Goal: Task Accomplishment & Management: Use online tool/utility

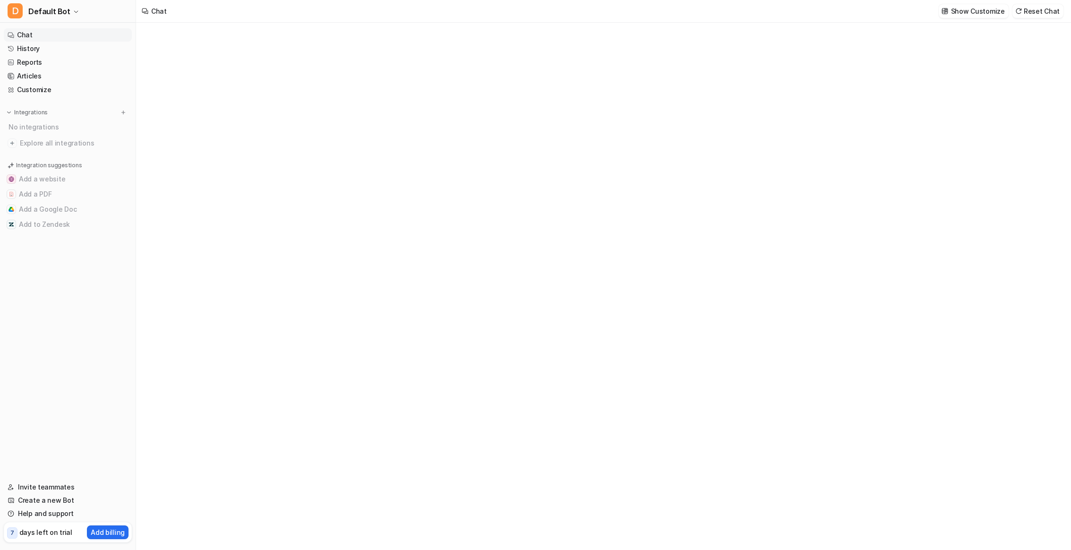
type textarea "**********"
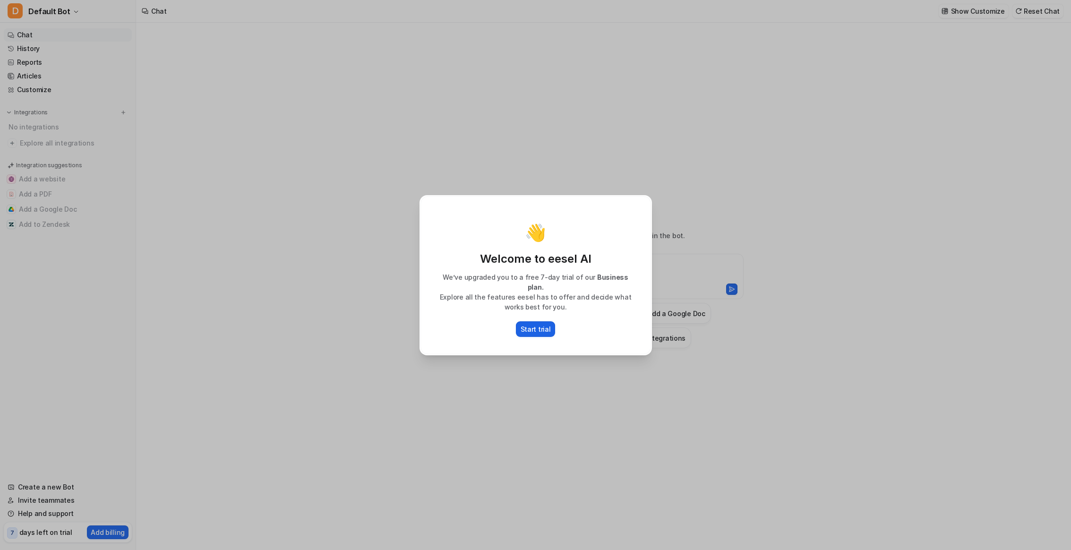
click at [534, 326] on p "Start trial" at bounding box center [536, 329] width 30 height 10
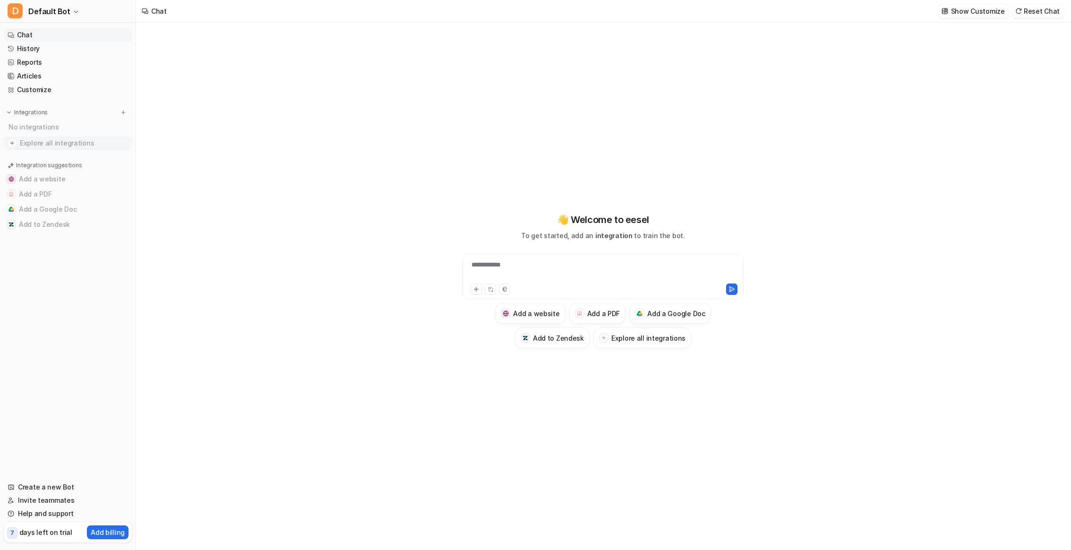
click at [49, 143] on span "Explore all integrations" at bounding box center [74, 143] width 108 height 15
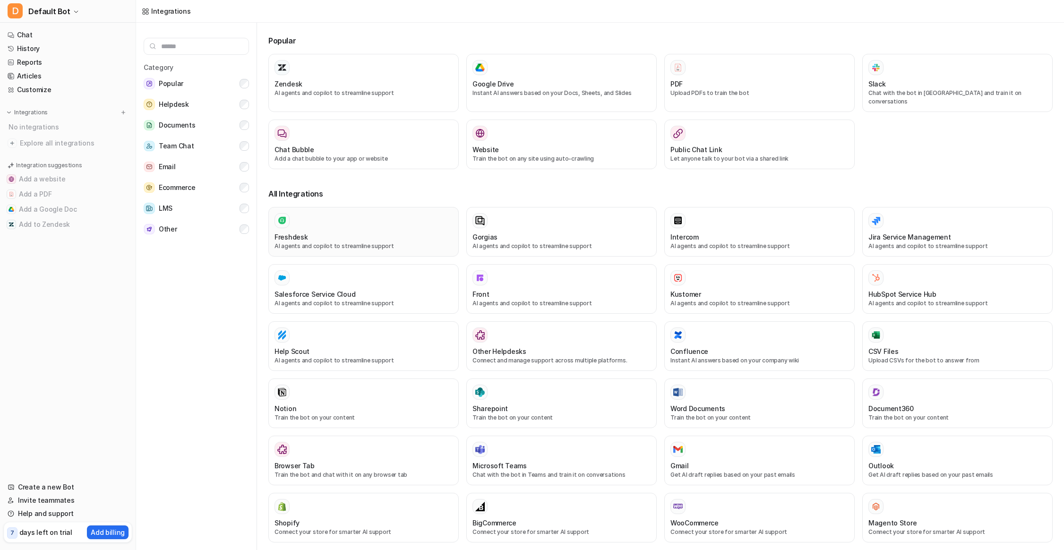
click at [305, 214] on div at bounding box center [364, 220] width 178 height 15
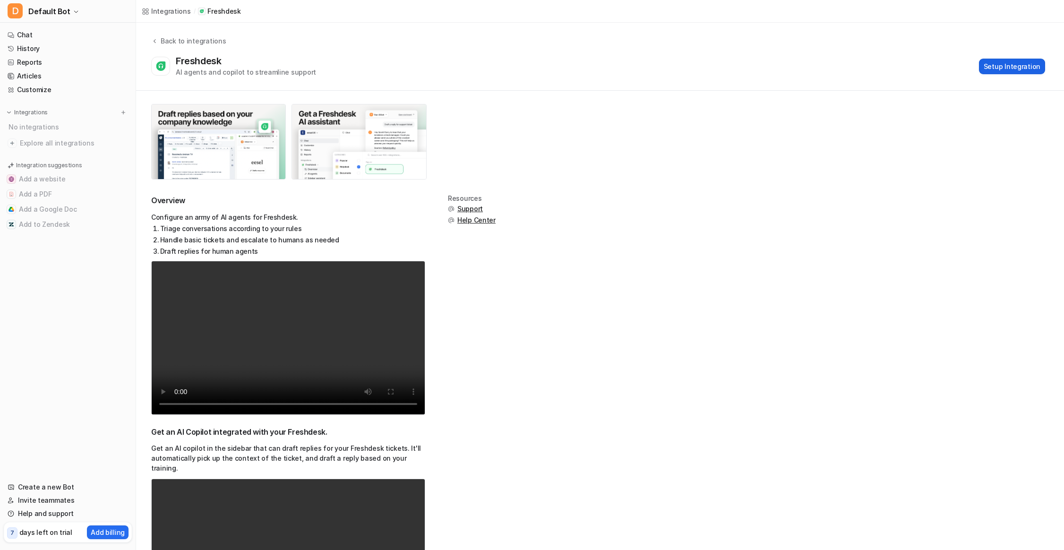
click at [1007, 66] on button "Setup Integration" at bounding box center [1012, 67] width 66 height 16
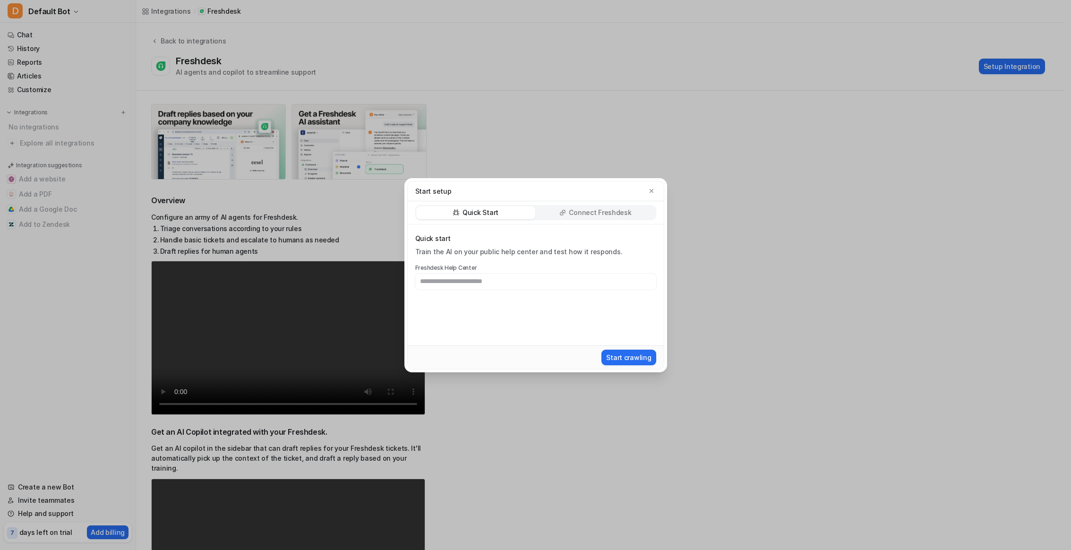
click at [588, 214] on p "Connect Freshdesk" at bounding box center [600, 212] width 62 height 9
click at [628, 359] on button "Install App" at bounding box center [634, 358] width 44 height 16
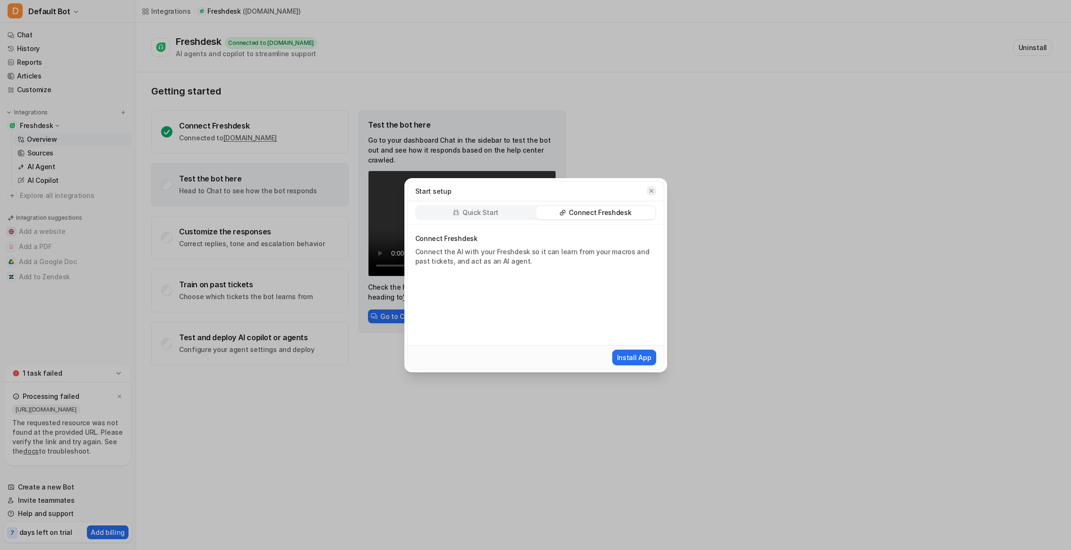
click at [652, 191] on icon "button" at bounding box center [651, 191] width 4 height 4
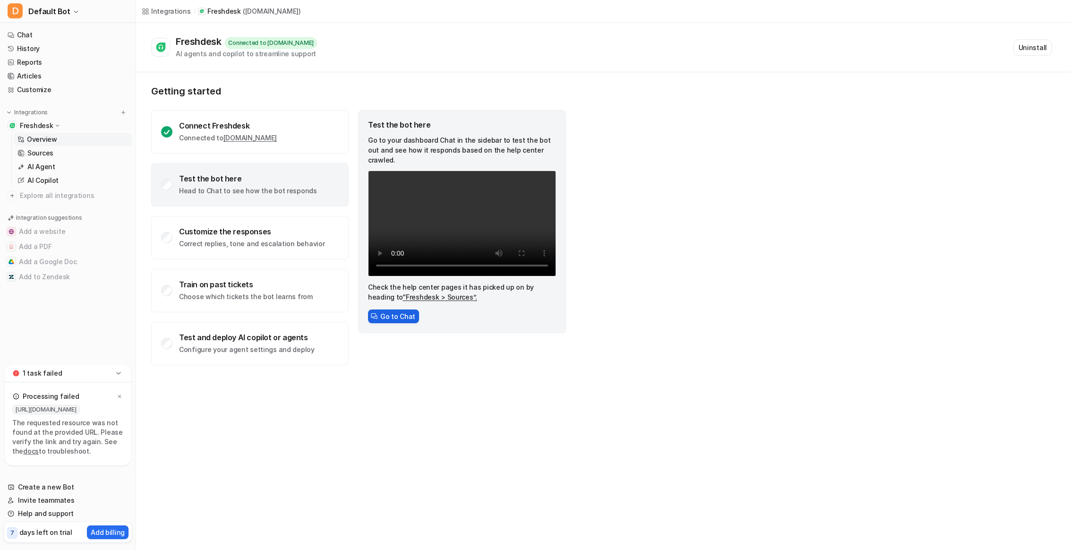
click at [387, 310] on button "Go to Chat" at bounding box center [393, 317] width 51 height 14
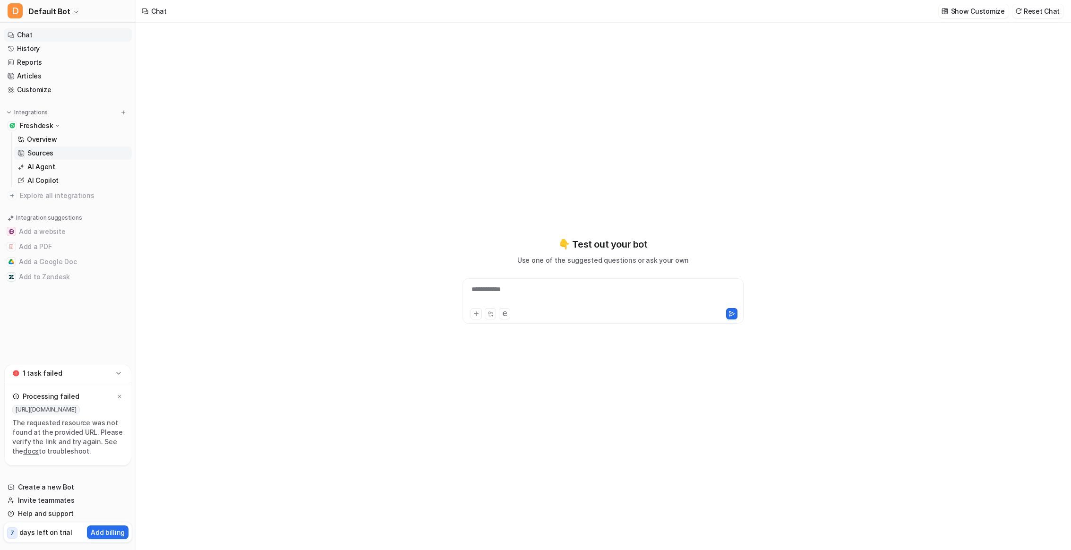
click at [51, 155] on p "Sources" at bounding box center [40, 152] width 26 height 9
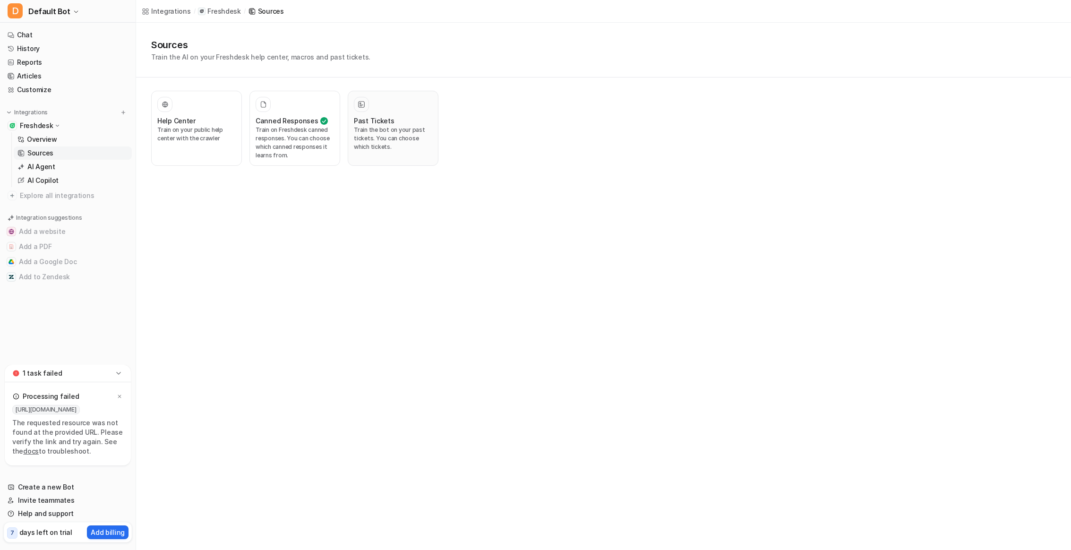
click at [369, 129] on p "Train the bot on your past tickets. You can choose which tickets." at bounding box center [393, 139] width 78 height 26
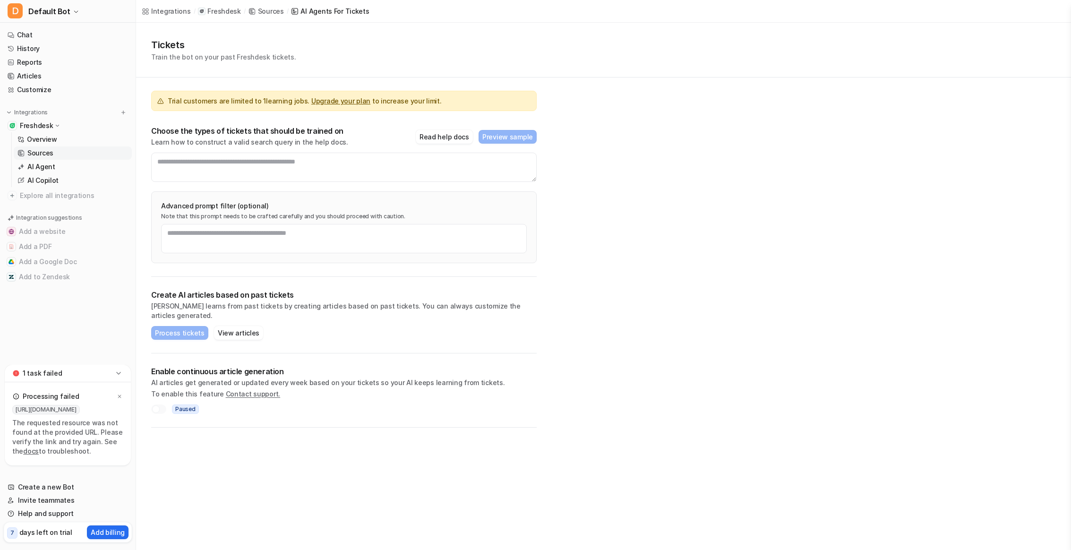
click at [258, 11] on div "Sources" at bounding box center [271, 11] width 26 height 10
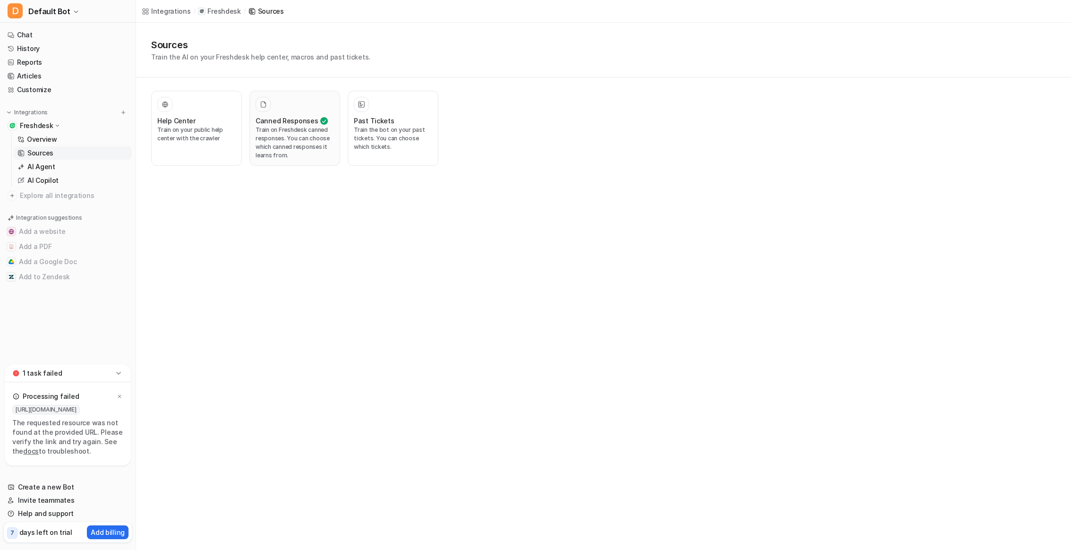
click at [321, 126] on p "Train on Freshdesk canned responses. You can choose which canned responses it l…" at bounding box center [295, 143] width 78 height 34
click at [358, 102] on icon at bounding box center [361, 104] width 7 height 7
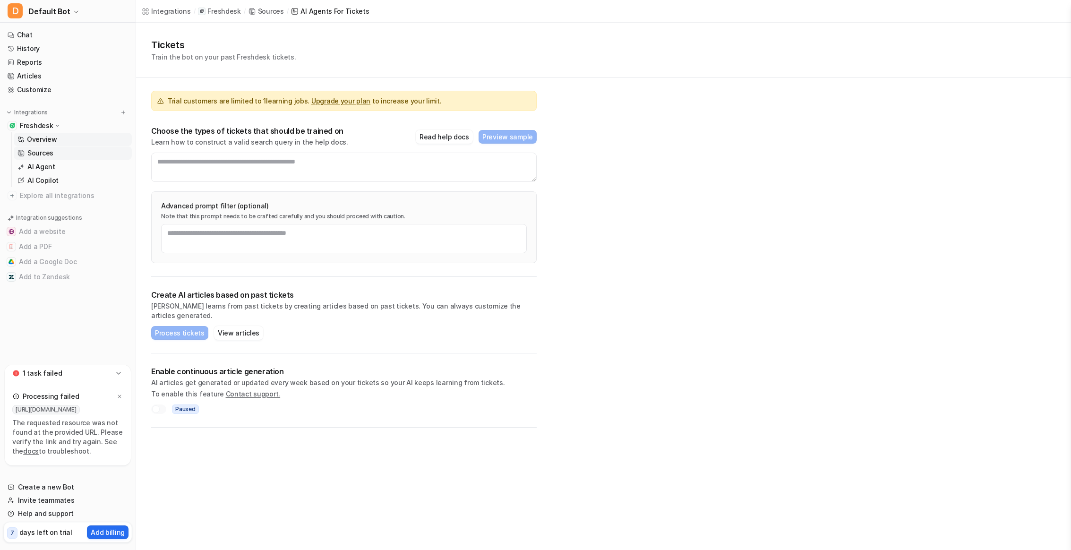
click at [46, 141] on p "Overview" at bounding box center [42, 139] width 30 height 9
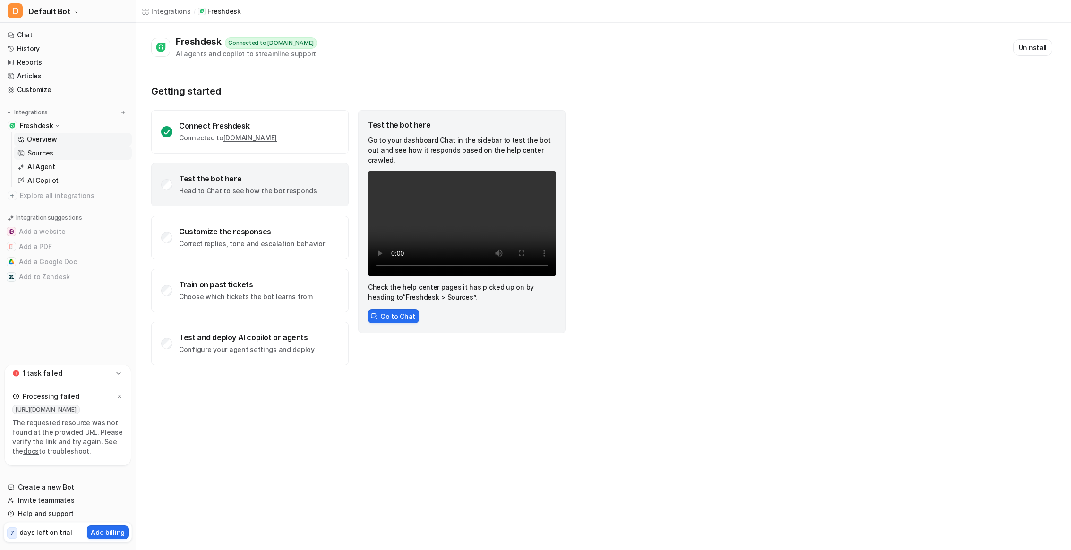
click at [53, 156] on link "Sources" at bounding box center [73, 152] width 118 height 13
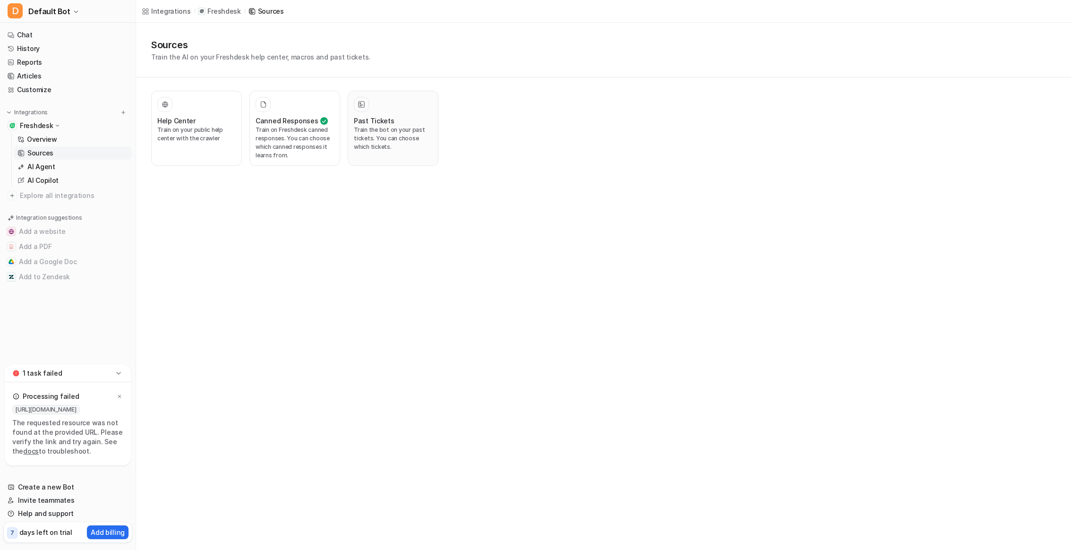
click at [360, 104] on icon at bounding box center [361, 104] width 7 height 7
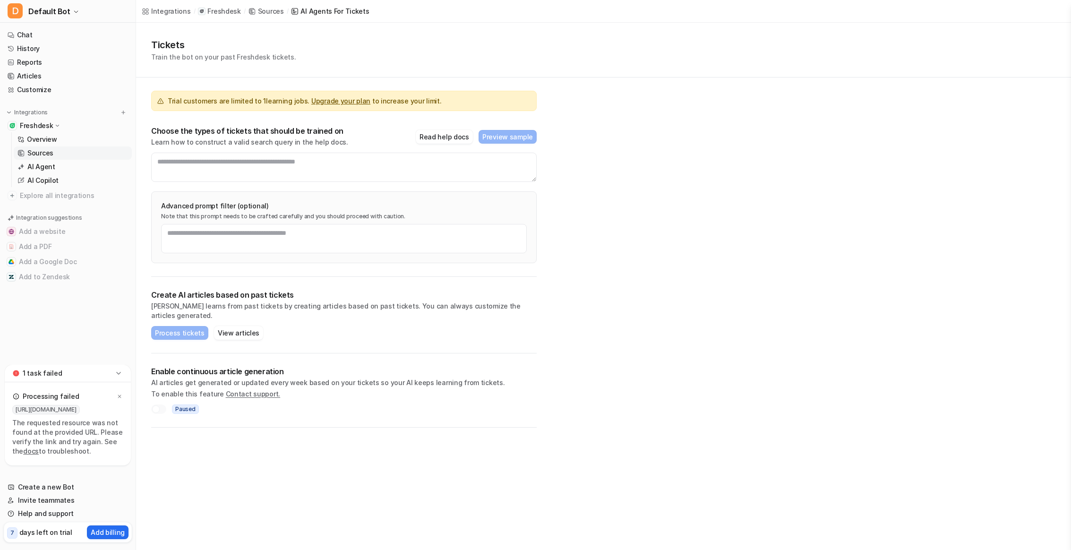
click at [39, 153] on p "Sources" at bounding box center [40, 152] width 26 height 9
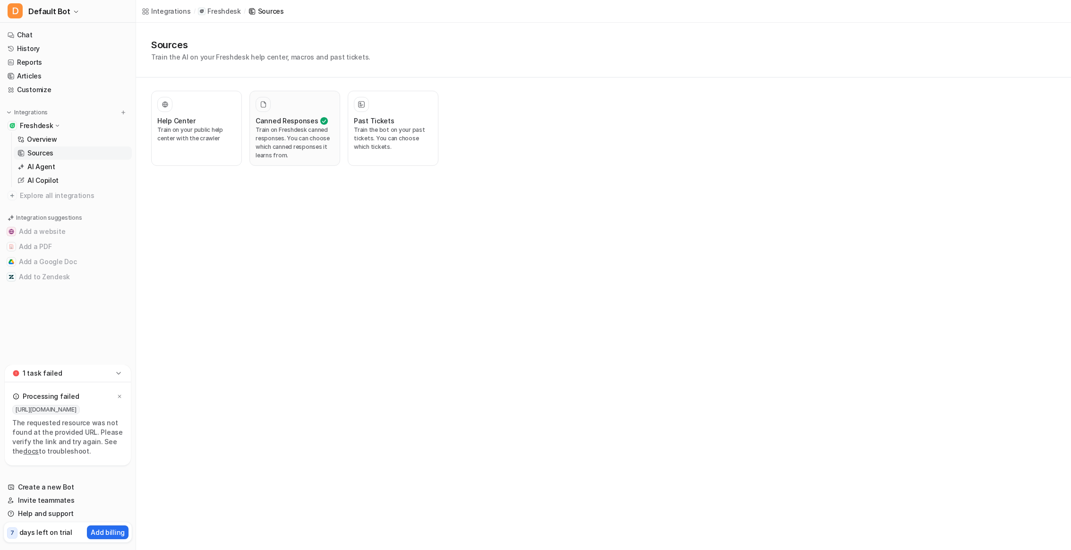
click at [273, 131] on p "Train on Freshdesk canned responses. You can choose which canned responses it l…" at bounding box center [295, 143] width 78 height 34
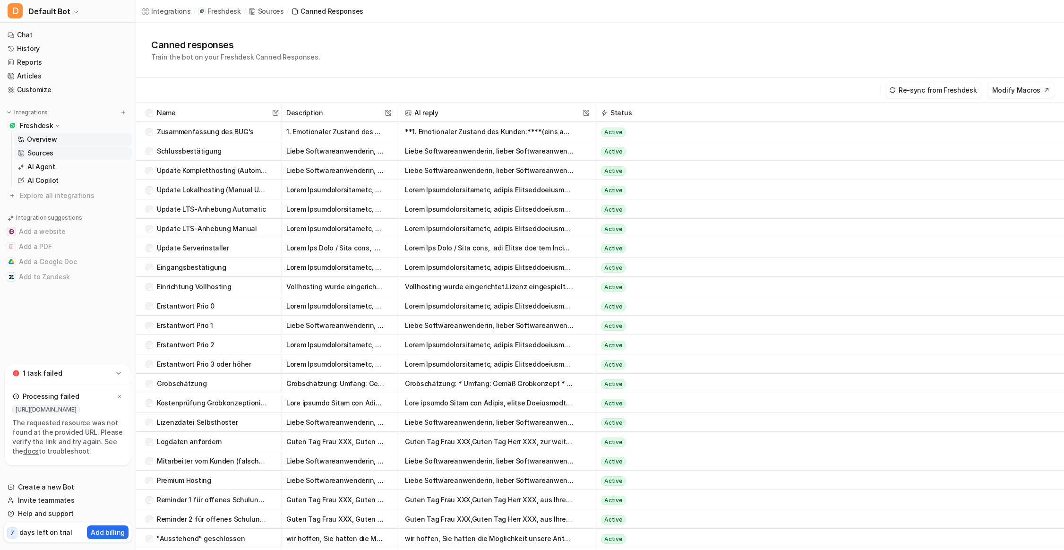
click at [52, 138] on p "Overview" at bounding box center [42, 139] width 30 height 9
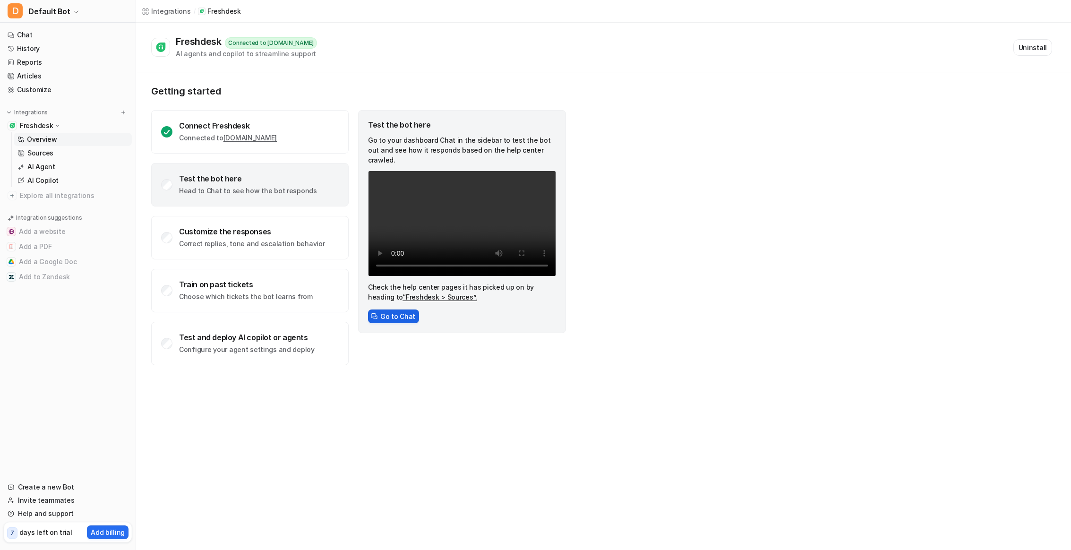
click at [378, 310] on button "Go to Chat" at bounding box center [393, 317] width 51 height 14
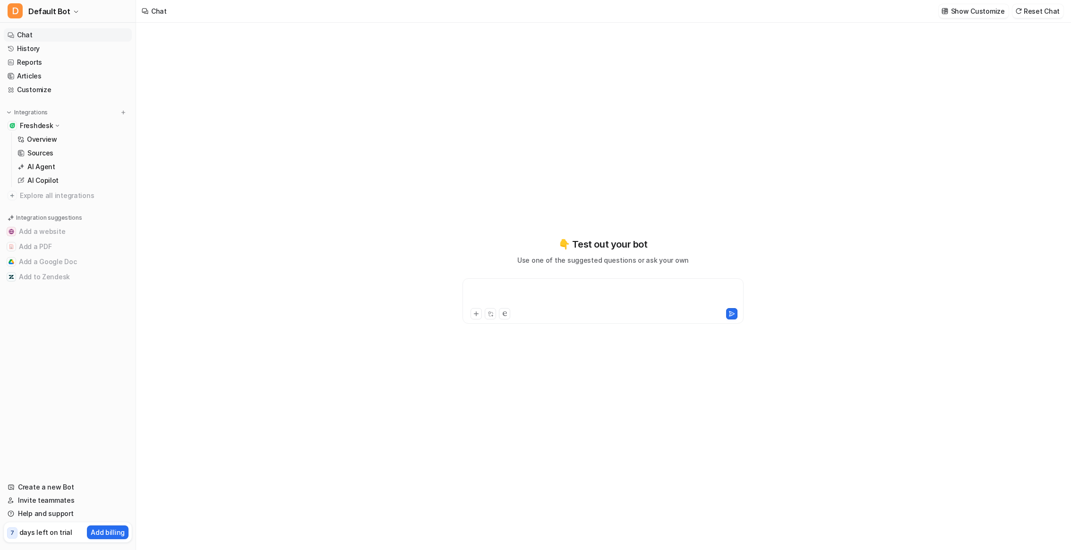
click at [488, 297] on div at bounding box center [603, 295] width 276 height 22
paste div
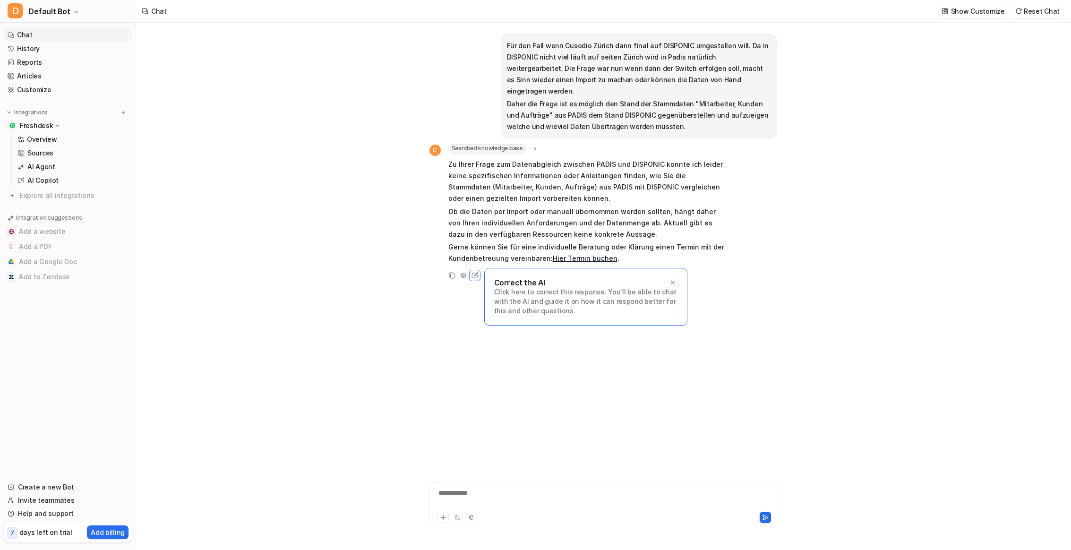
click at [532, 145] on icon at bounding box center [535, 148] width 7 height 7
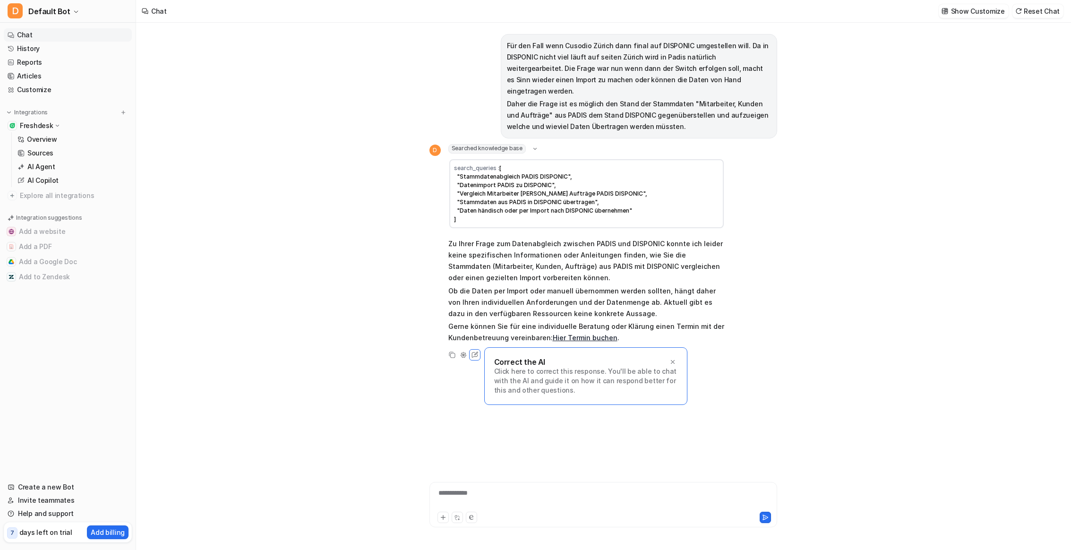
click at [369, 190] on div "**********" at bounding box center [603, 286] width 934 height 527
click at [56, 138] on link "Overview" at bounding box center [73, 139] width 118 height 13
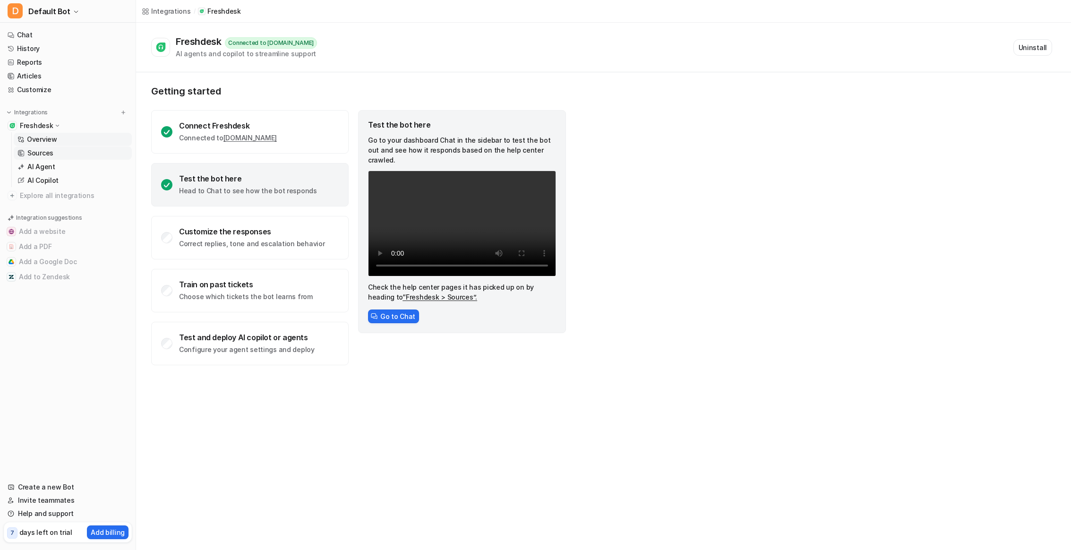
click at [62, 154] on link "Sources" at bounding box center [73, 152] width 118 height 13
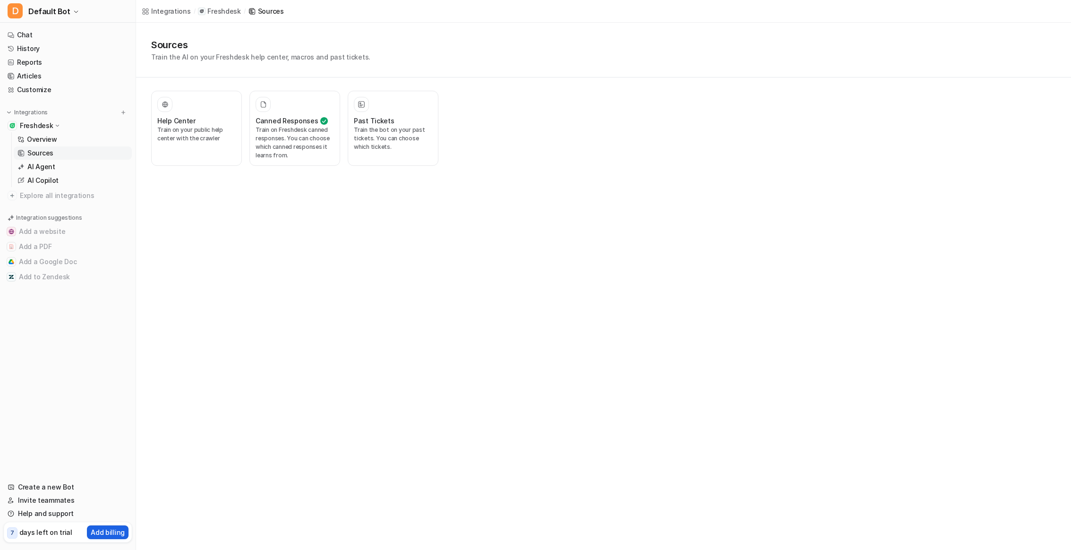
click at [99, 532] on p "Add billing" at bounding box center [108, 532] width 34 height 10
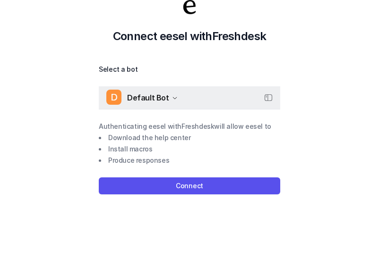
click at [172, 98] on icon "button" at bounding box center [175, 98] width 6 height 6
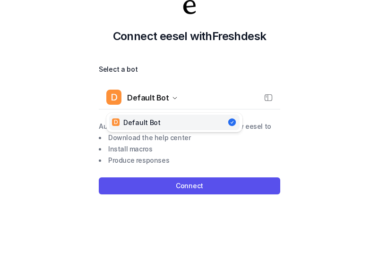
click at [230, 145] on div "Connect eesel with Freshdesk Select a bot D Default Bot D Default Bot Authentic…" at bounding box center [189, 95] width 379 height 267
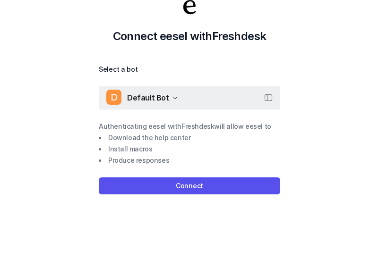
click at [230, 100] on icon "button" at bounding box center [268, 98] width 9 height 9
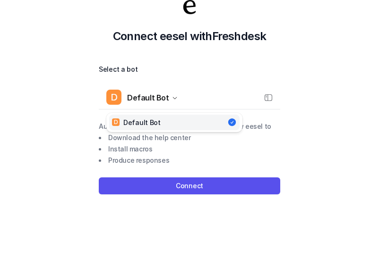
click at [230, 95] on div "Connect eesel with Freshdesk Select a bot D Default Bot D Default Bot Authentic…" at bounding box center [189, 95] width 379 height 267
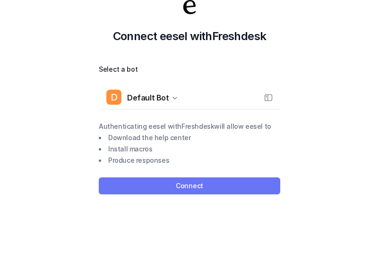
click at [161, 185] on button "Connect" at bounding box center [189, 186] width 181 height 17
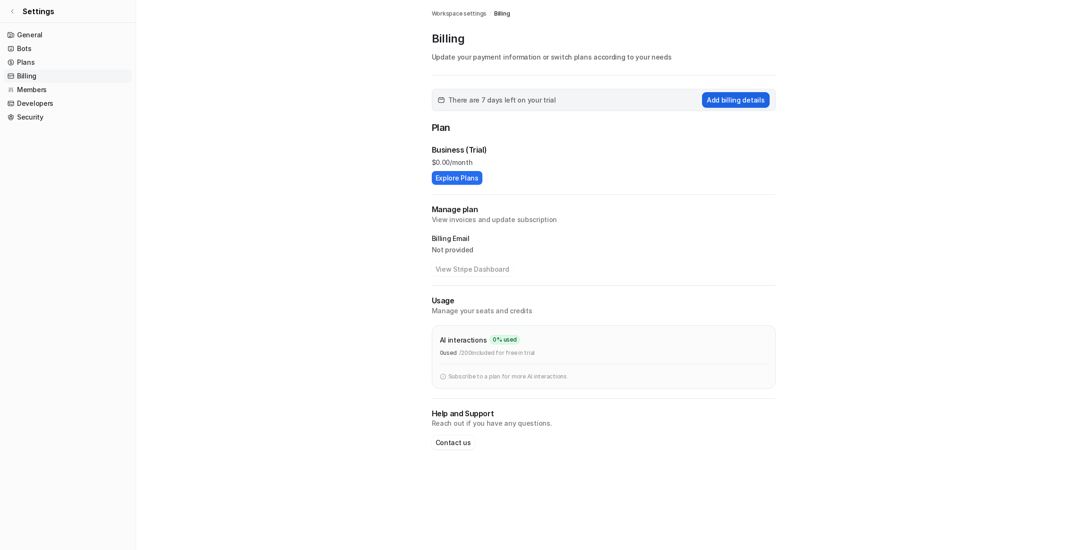
click at [722, 96] on button "Add billing details" at bounding box center [736, 100] width 68 height 16
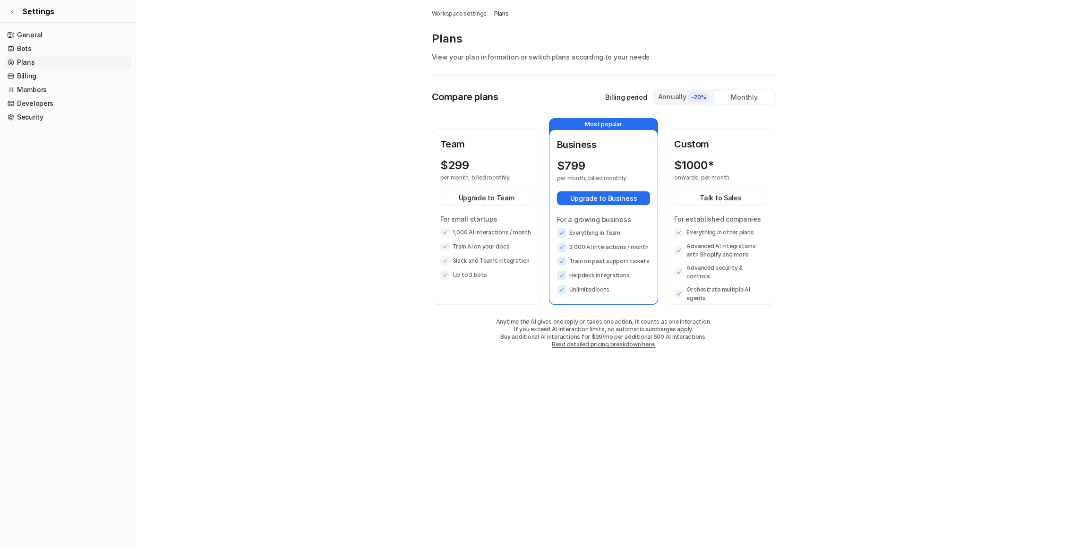
click at [687, 96] on div "Annually -20%" at bounding box center [684, 97] width 53 height 10
click at [737, 92] on div "Monthly" at bounding box center [744, 97] width 60 height 14
click at [673, 98] on div "Annually -20%" at bounding box center [684, 97] width 53 height 10
click at [735, 92] on div "Monthly" at bounding box center [744, 97] width 60 height 14
click at [22, 29] on link "General" at bounding box center [68, 34] width 128 height 13
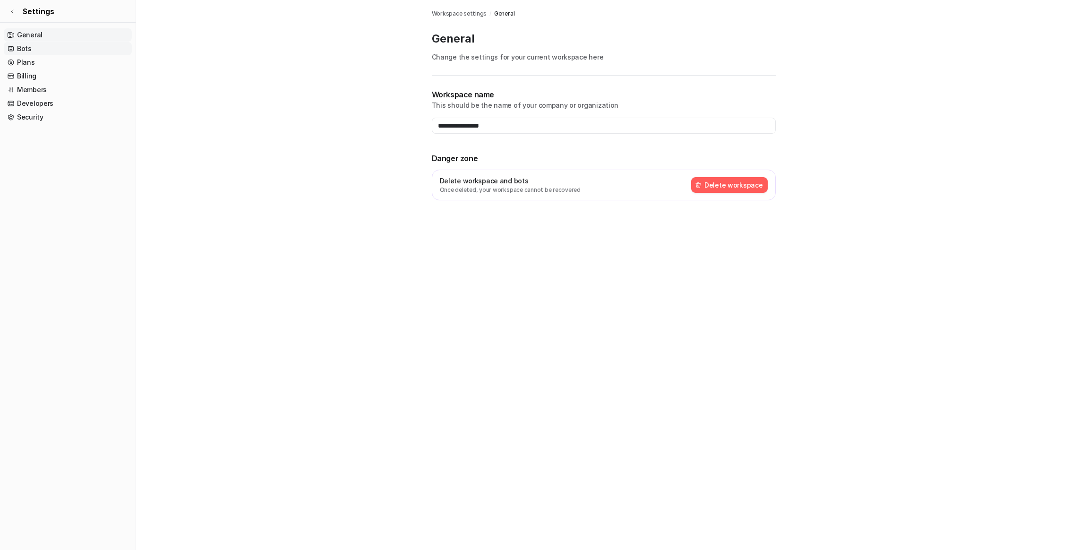
click at [38, 52] on link "Bots" at bounding box center [68, 48] width 128 height 13
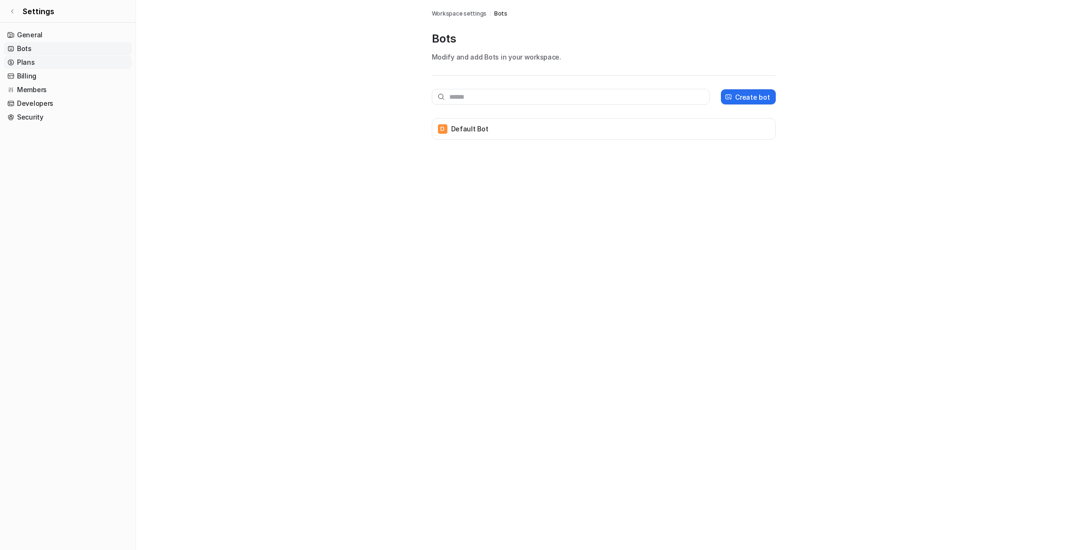
click at [48, 64] on link "Plans" at bounding box center [68, 62] width 128 height 13
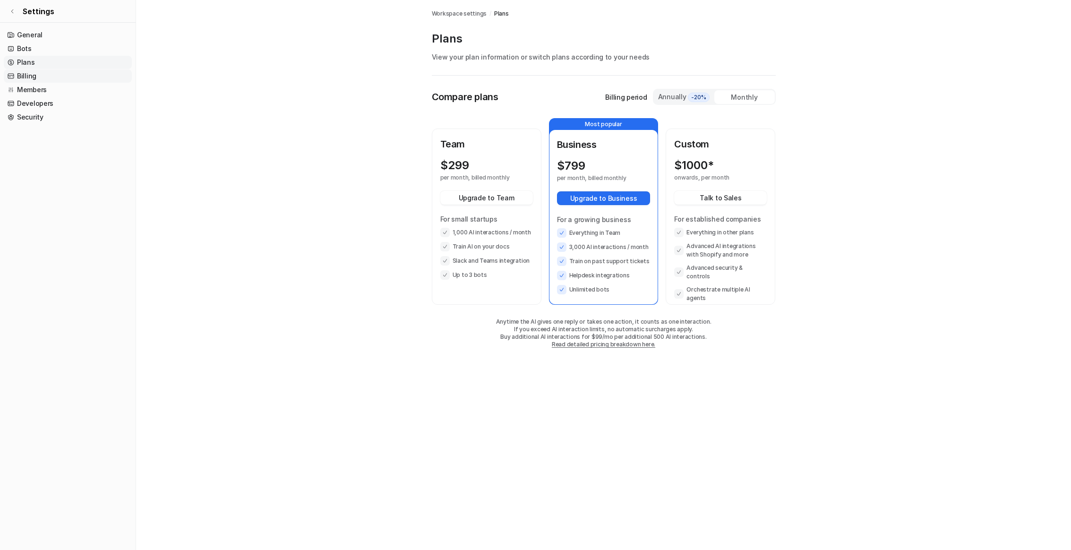
click at [40, 72] on link "Billing" at bounding box center [68, 75] width 128 height 13
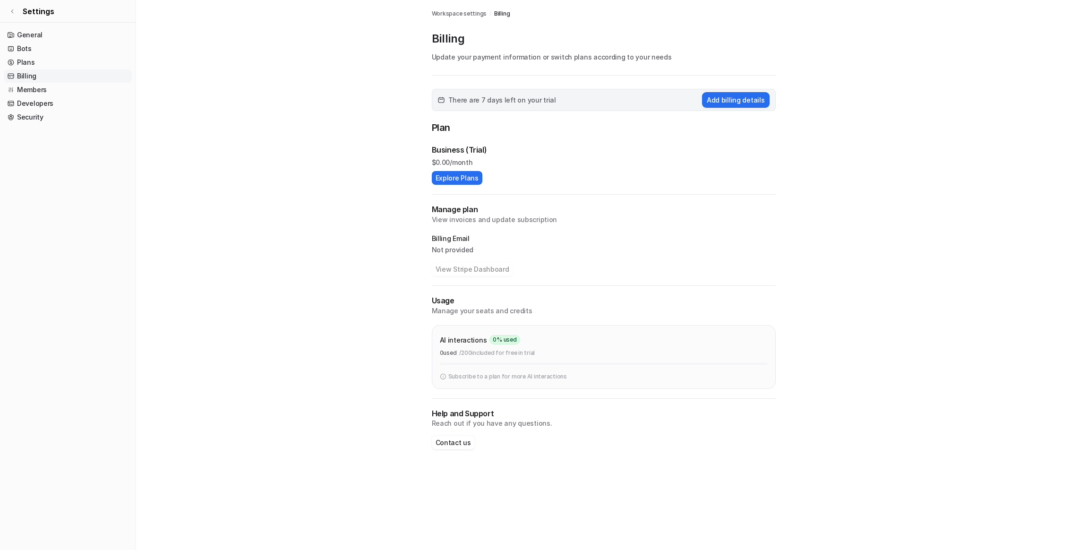
click at [44, 81] on link "Billing" at bounding box center [68, 75] width 128 height 13
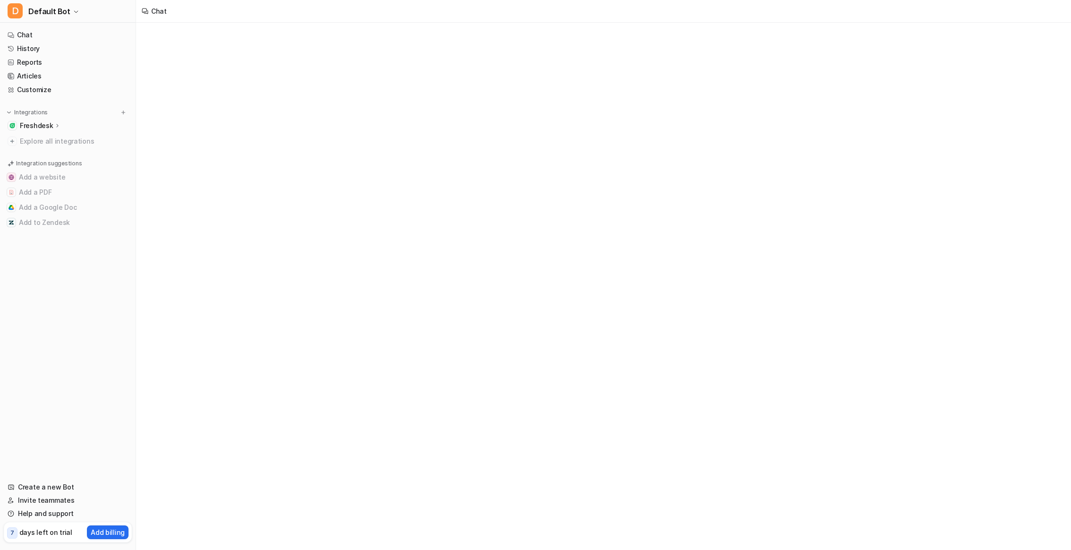
click at [49, 125] on p "Freshdesk" at bounding box center [36, 125] width 33 height 9
type textarea "**********"
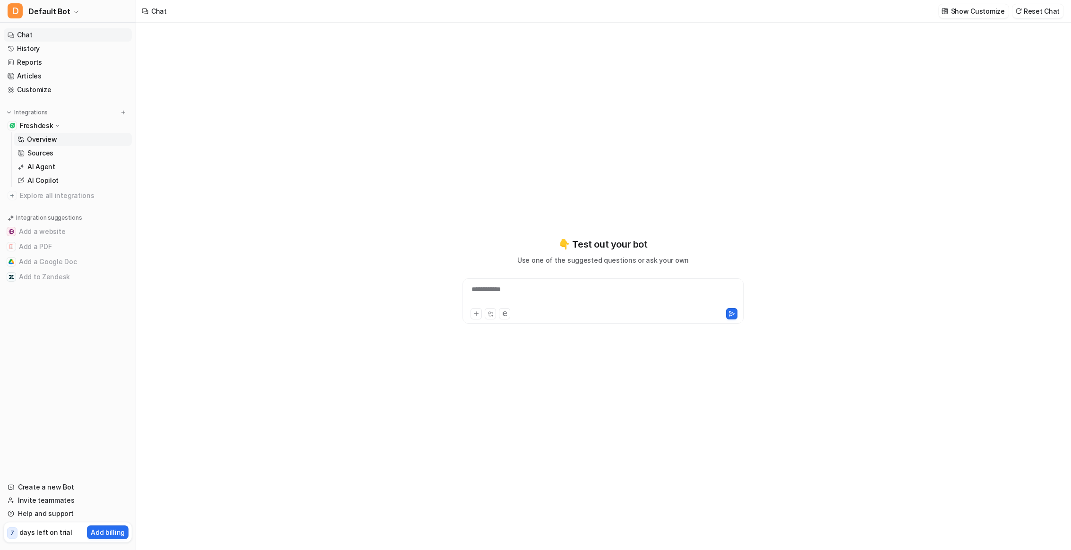
click at [48, 136] on p "Overview" at bounding box center [42, 139] width 30 height 9
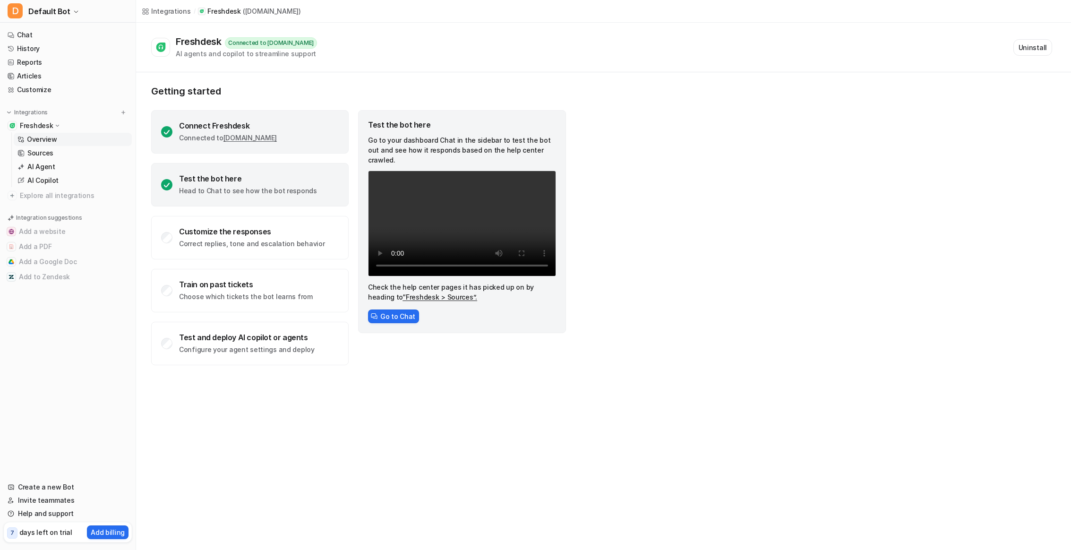
click at [227, 133] on div "Connect Freshdesk Connected to biteag.freshdesk.com" at bounding box center [228, 132] width 98 height 22
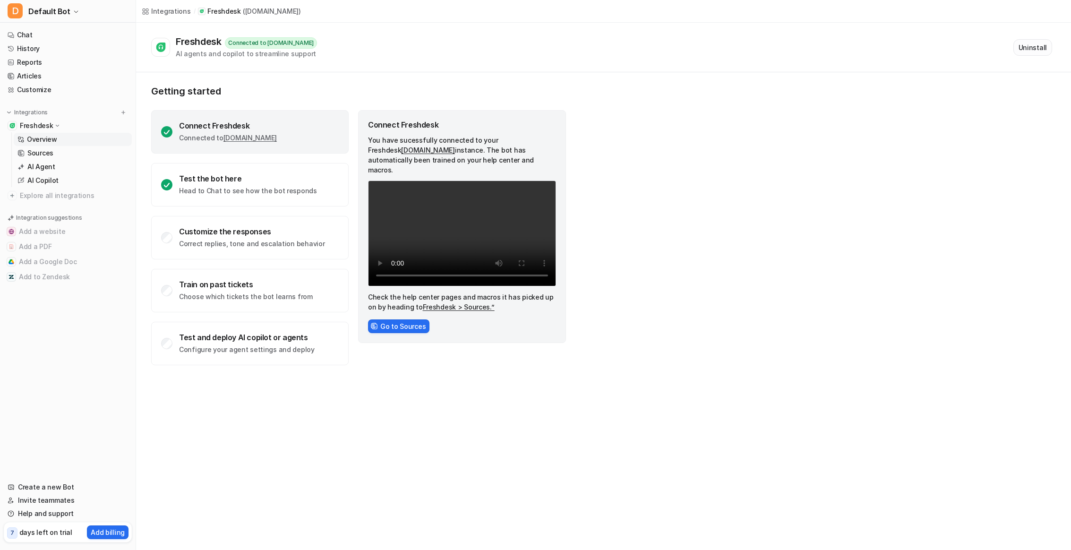
click at [1028, 49] on button "Uninstall" at bounding box center [1033, 47] width 39 height 17
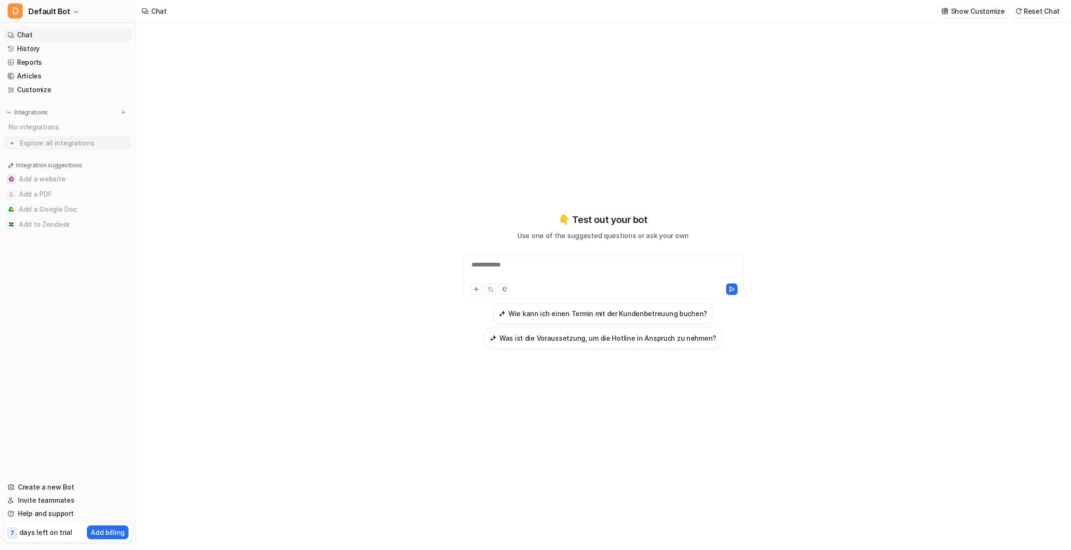
click at [71, 141] on span "Explore all integrations" at bounding box center [74, 143] width 108 height 15
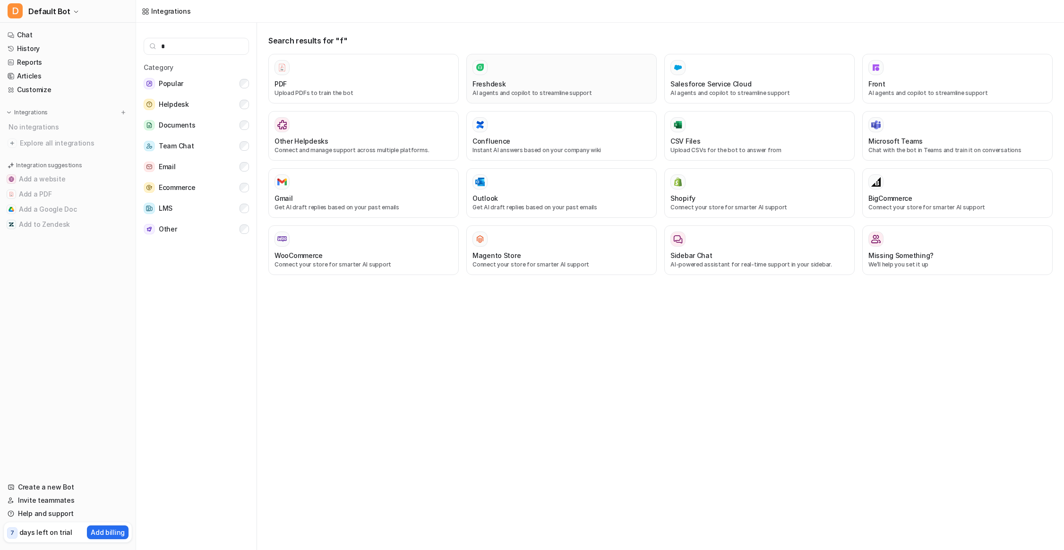
type input "*"
click at [587, 86] on div "Freshdesk" at bounding box center [562, 84] width 178 height 10
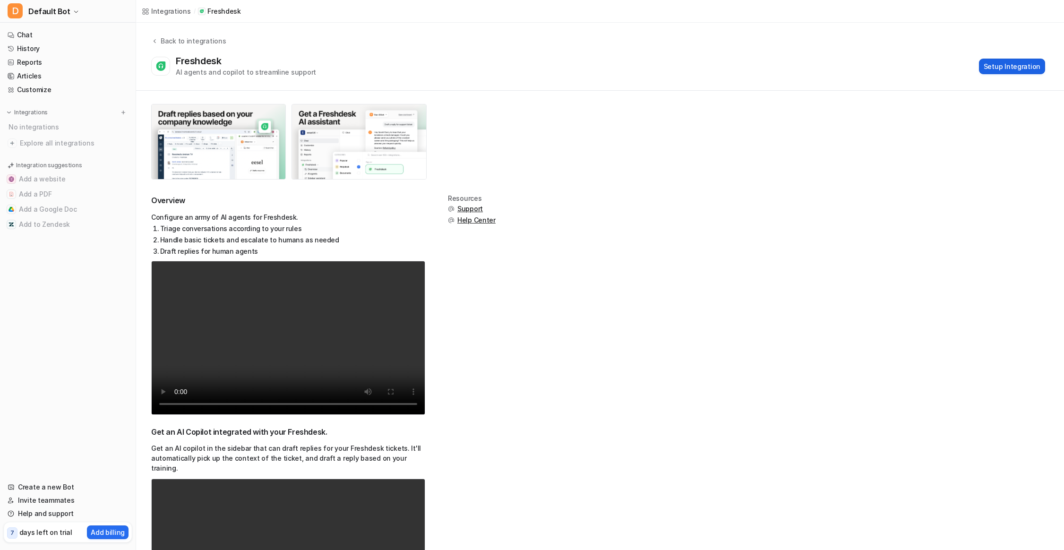
click at [1008, 67] on button "Setup Integration" at bounding box center [1012, 67] width 66 height 16
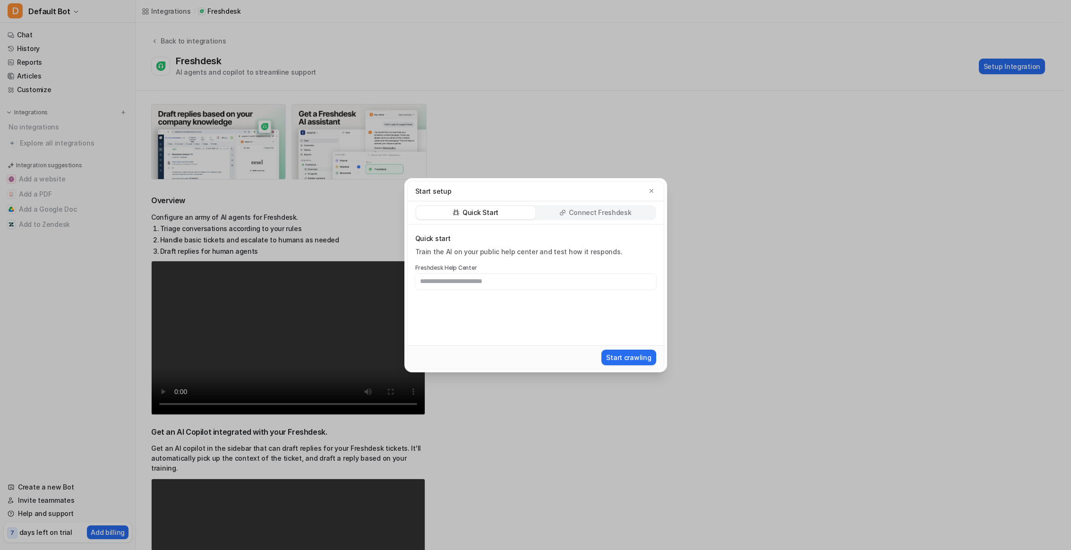
click at [582, 209] on p "Connect Freshdesk" at bounding box center [600, 212] width 62 height 9
click at [632, 359] on button "Install App" at bounding box center [634, 358] width 44 height 16
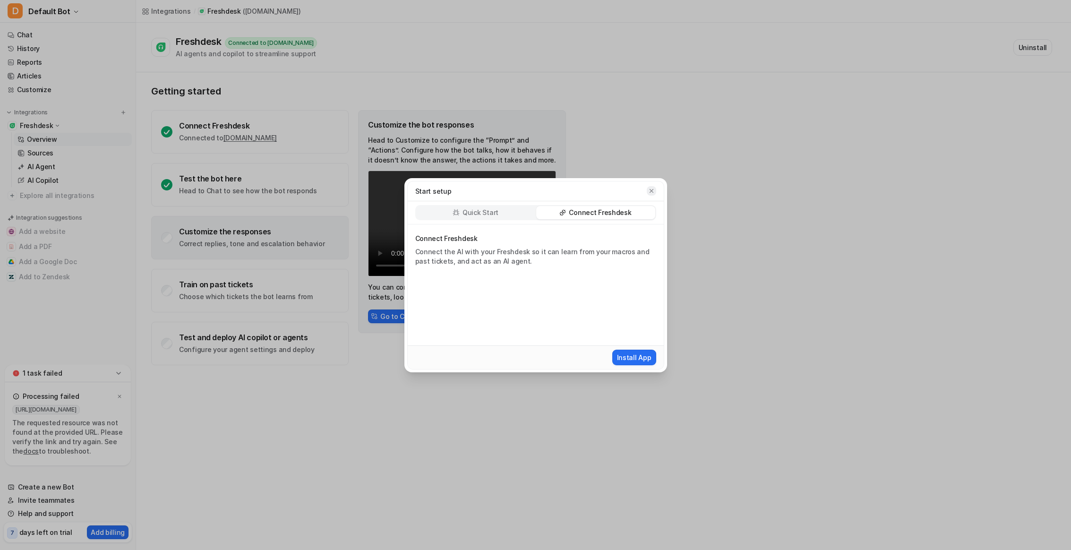
click at [653, 191] on icon "button" at bounding box center [651, 191] width 7 height 7
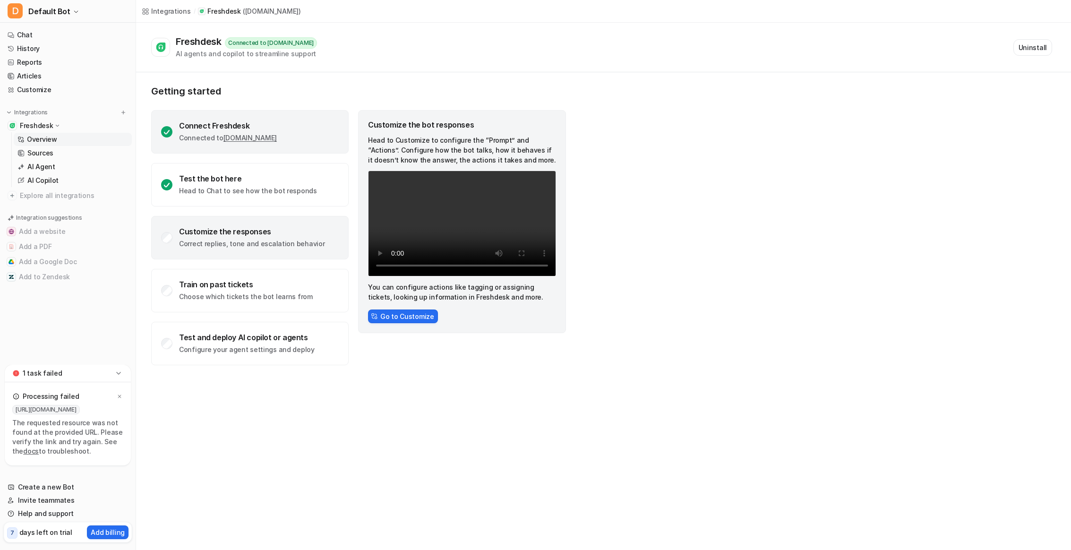
click at [277, 127] on div "Connect Freshdesk" at bounding box center [228, 125] width 98 height 9
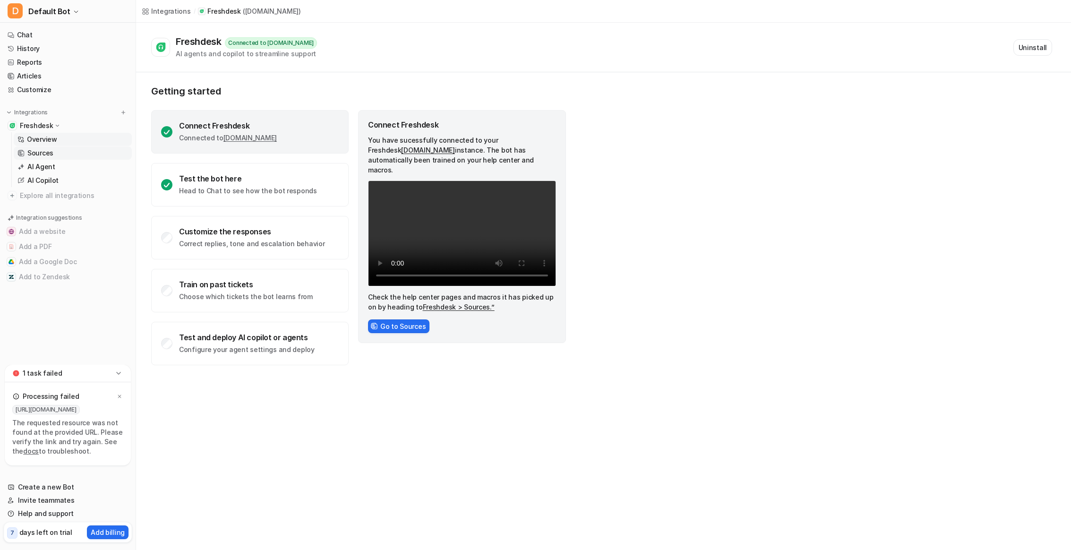
click at [61, 152] on link "Sources" at bounding box center [73, 152] width 118 height 13
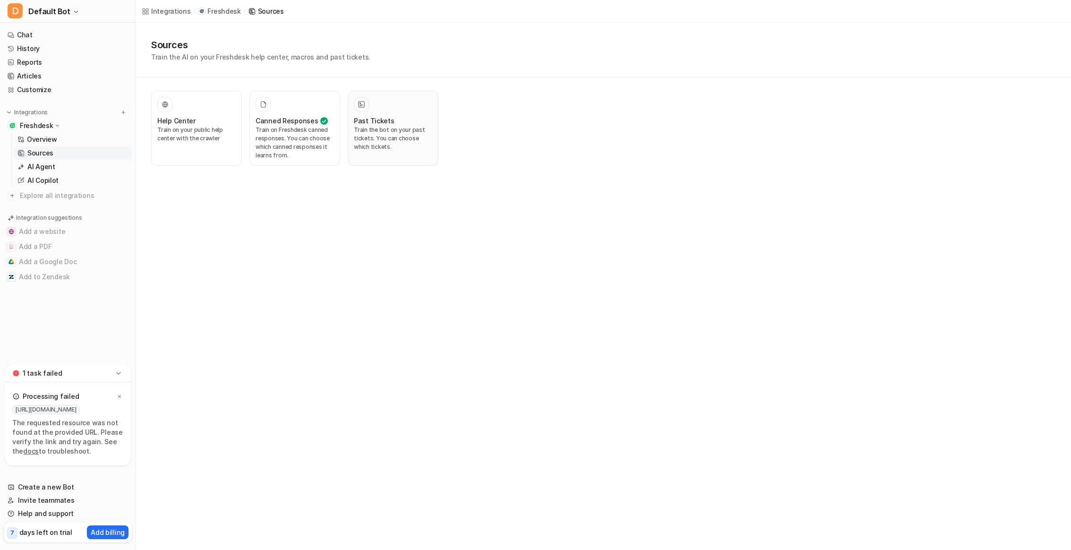
click at [364, 106] on icon at bounding box center [361, 104] width 7 height 7
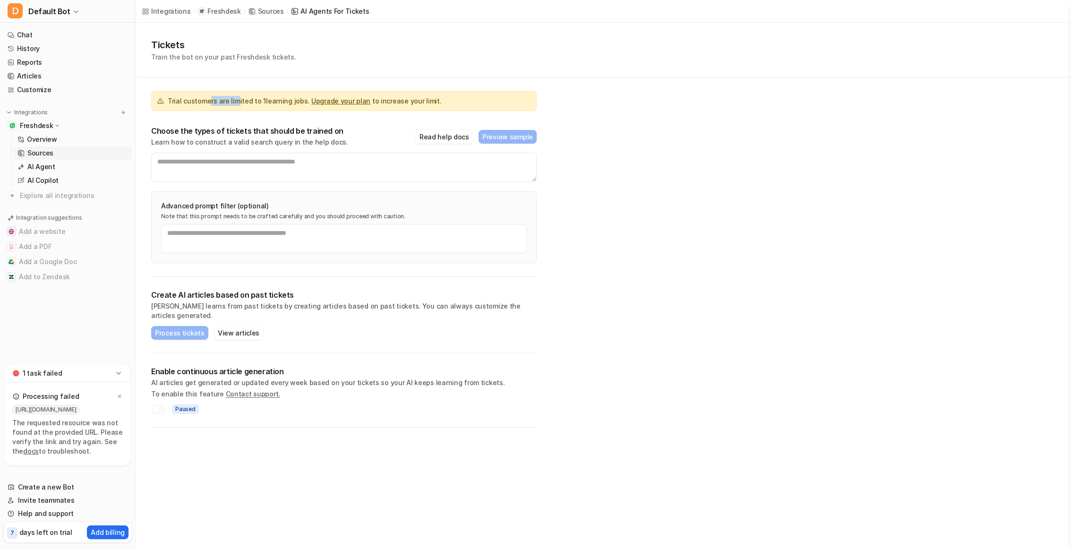
drag, startPoint x: 208, startPoint y: 101, endPoint x: 235, endPoint y: 103, distance: 27.0
click at [235, 103] on span "Trial customers are limited to 1 learning jobs. Upgrade your plan to increase y…" at bounding box center [305, 101] width 274 height 10
drag, startPoint x: 210, startPoint y: 138, endPoint x: 276, endPoint y: 145, distance: 66.1
click at [276, 145] on p "Learn how to construct a valid search query in the help docs." at bounding box center [249, 142] width 197 height 9
click at [260, 143] on p "Learn how to construct a valid search query in the help docs." at bounding box center [249, 142] width 197 height 9
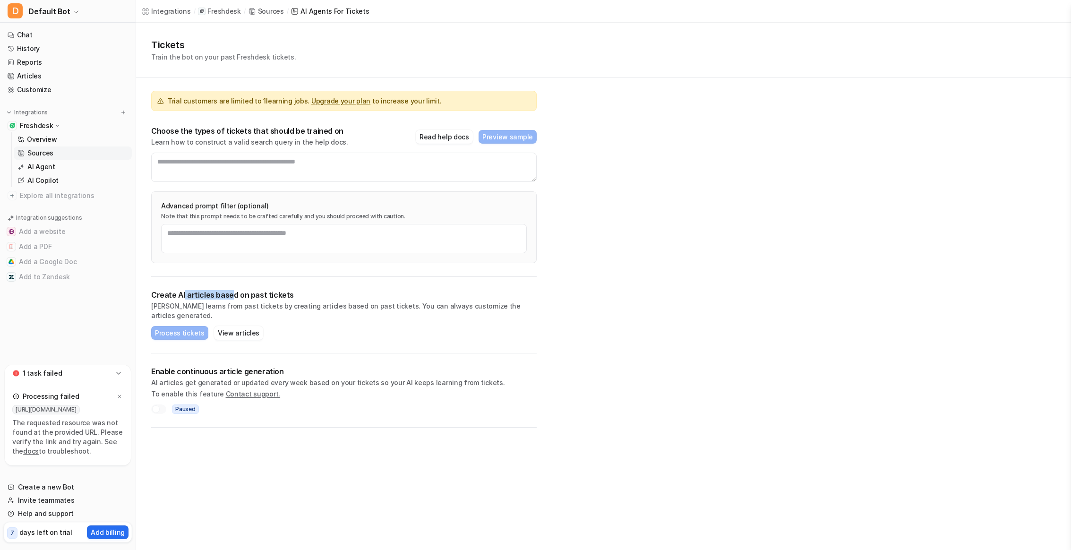
drag, startPoint x: 184, startPoint y: 296, endPoint x: 230, endPoint y: 296, distance: 45.8
click at [230, 296] on p "Create AI articles based on past tickets" at bounding box center [344, 294] width 386 height 9
click at [232, 295] on p "Create AI articles based on past tickets" at bounding box center [344, 294] width 386 height 9
click at [119, 376] on icon at bounding box center [118, 373] width 9 height 9
click at [57, 180] on p "AI Copilot" at bounding box center [42, 180] width 31 height 9
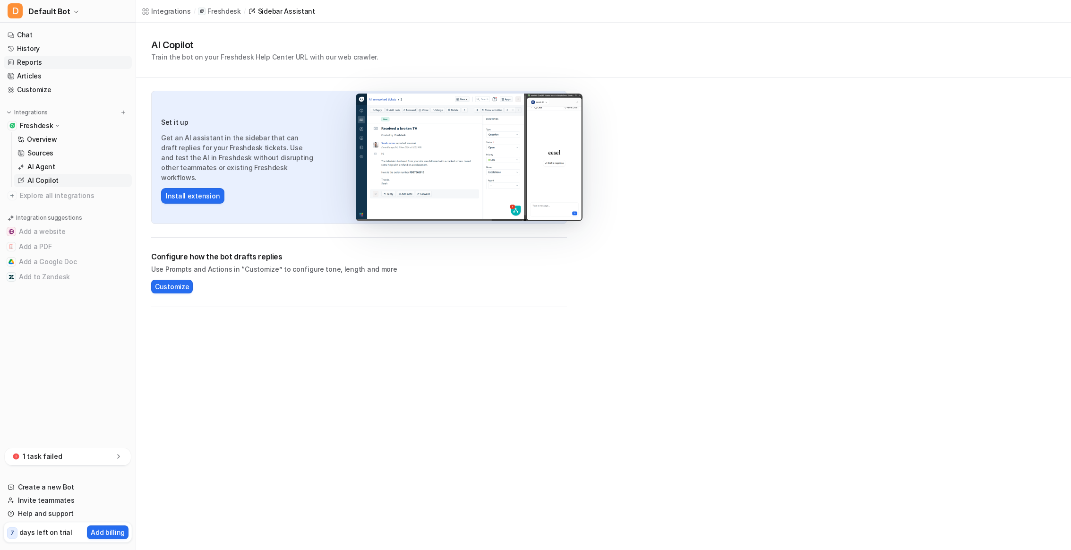
click at [44, 62] on link "Reports" at bounding box center [68, 62] width 128 height 13
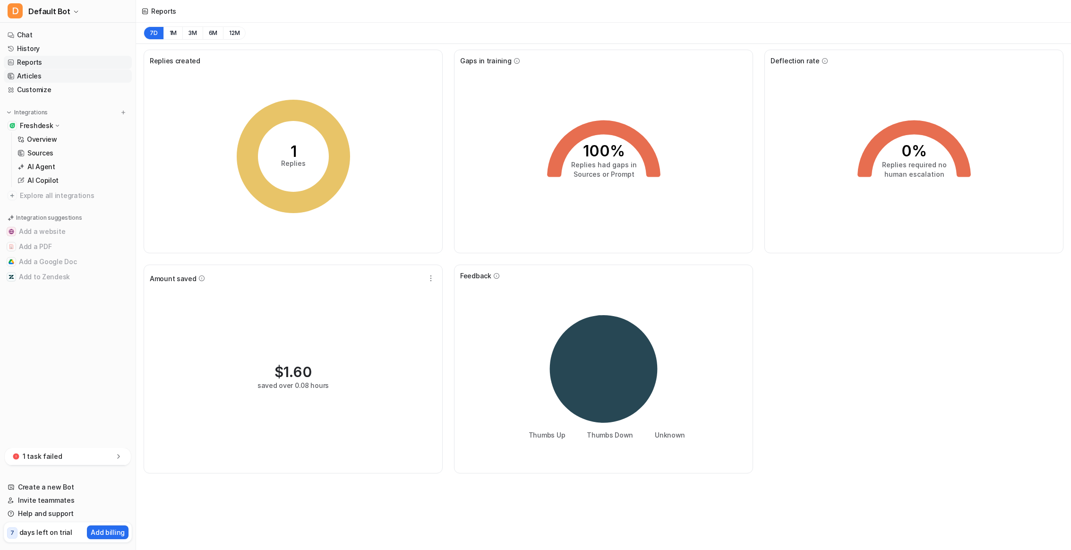
click at [56, 77] on link "Articles" at bounding box center [68, 75] width 128 height 13
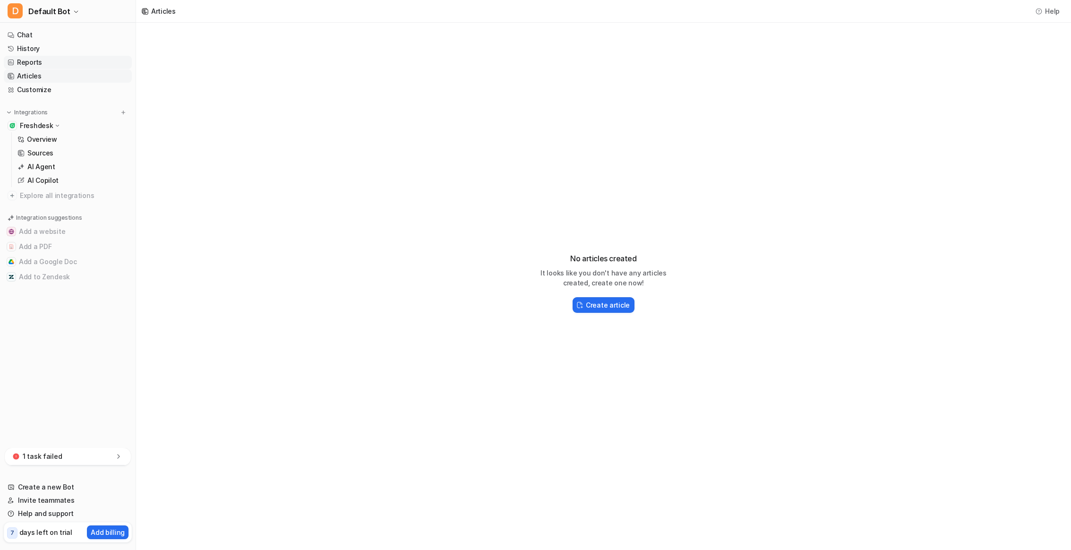
click at [50, 62] on link "Reports" at bounding box center [68, 62] width 128 height 13
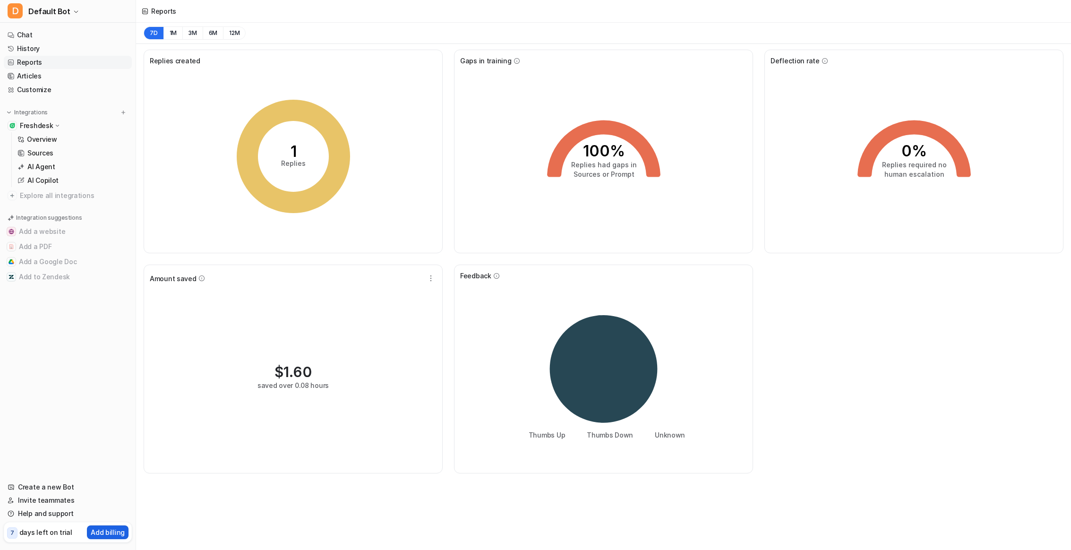
click at [101, 529] on p "Add billing" at bounding box center [108, 532] width 34 height 10
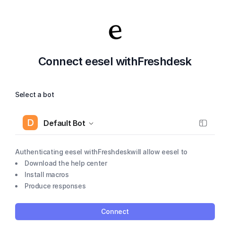
click at [106, 207] on button "Connect" at bounding box center [115, 211] width 200 height 17
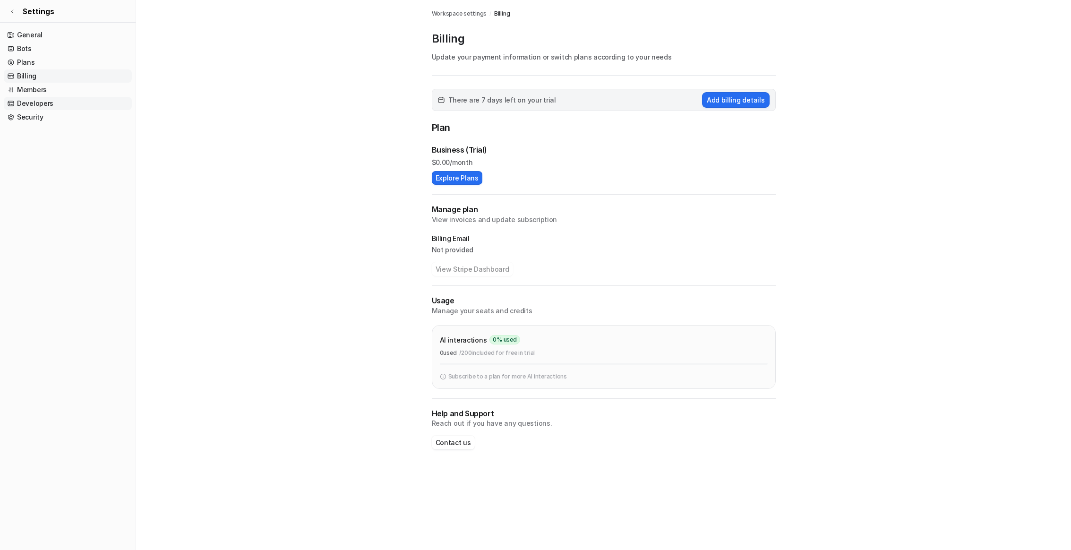
click at [48, 105] on link "Developers" at bounding box center [68, 103] width 128 height 13
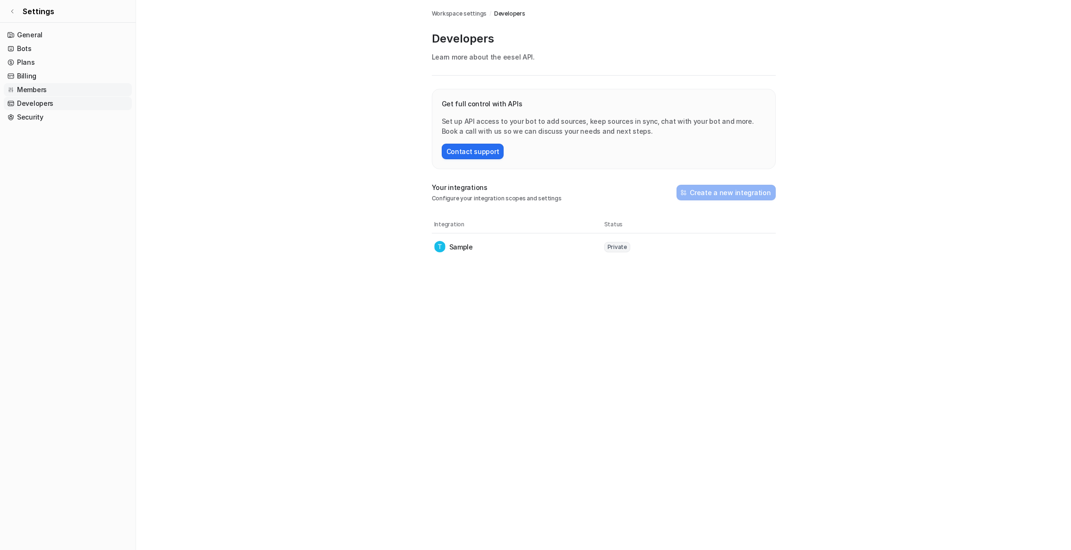
click at [51, 94] on link "Members" at bounding box center [68, 89] width 128 height 13
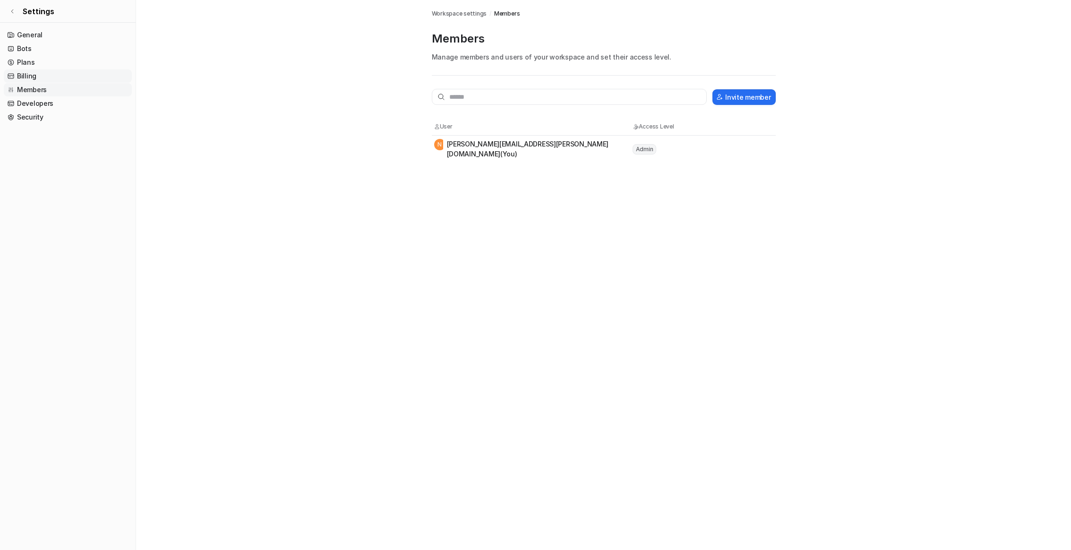
click at [50, 78] on link "Billing" at bounding box center [68, 75] width 128 height 13
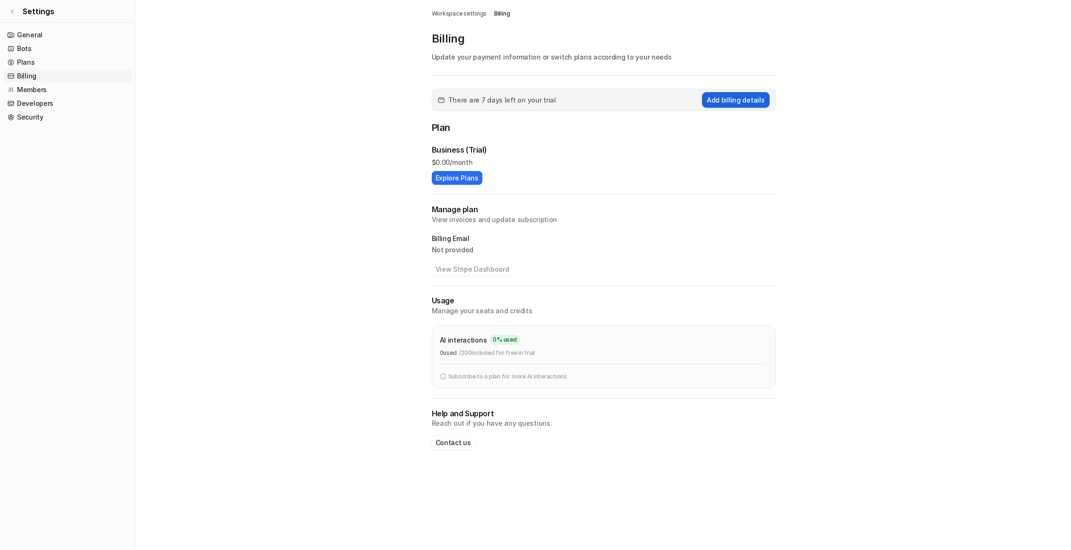
click at [721, 96] on button "Add billing details" at bounding box center [736, 100] width 68 height 16
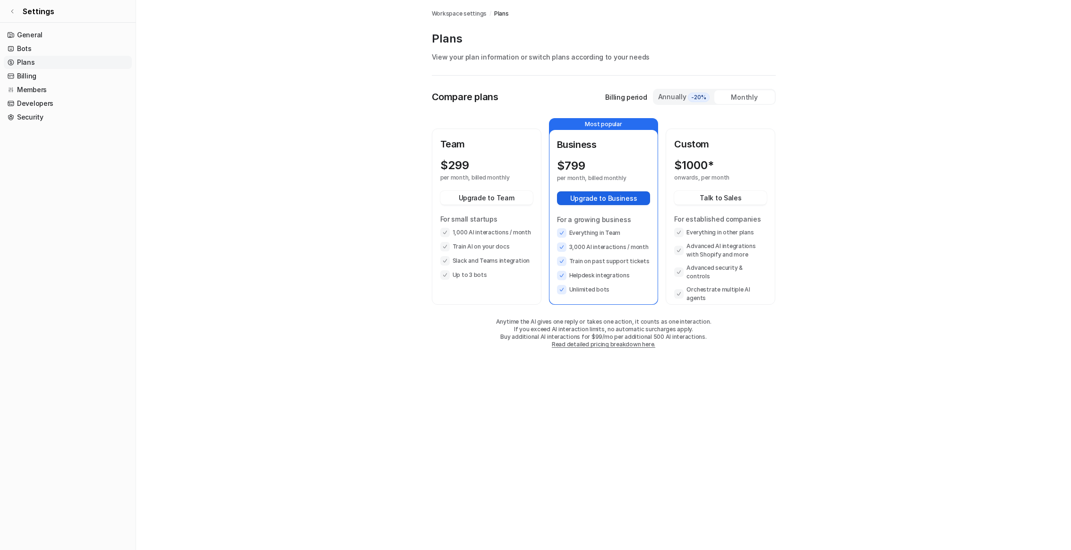
click at [574, 196] on button "Upgrade to Business" at bounding box center [604, 198] width 94 height 14
click at [29, 32] on link "General" at bounding box center [68, 34] width 128 height 13
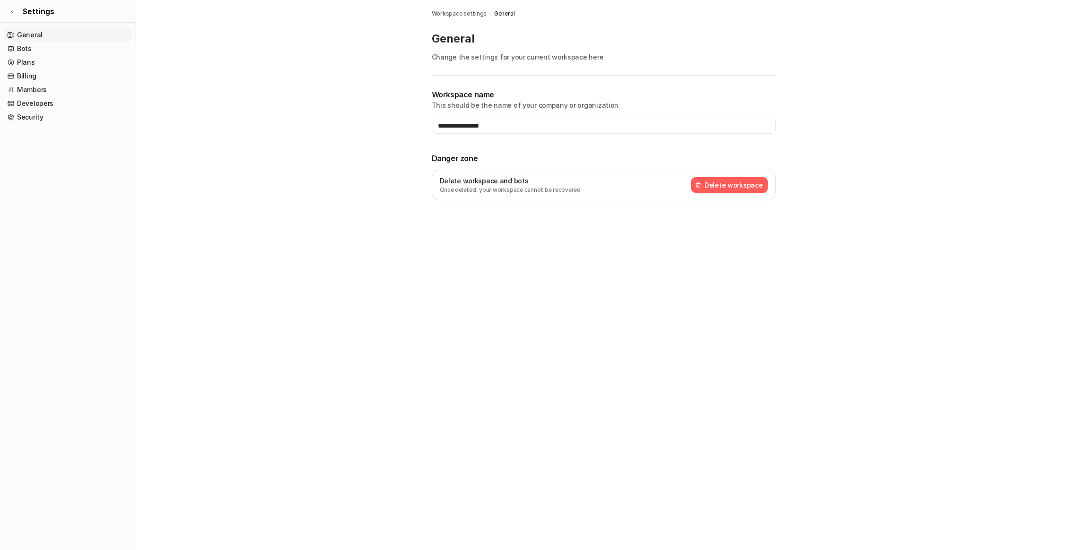
click at [28, 32] on link "General" at bounding box center [68, 34] width 128 height 13
click at [24, 49] on link "Bots" at bounding box center [68, 48] width 128 height 13
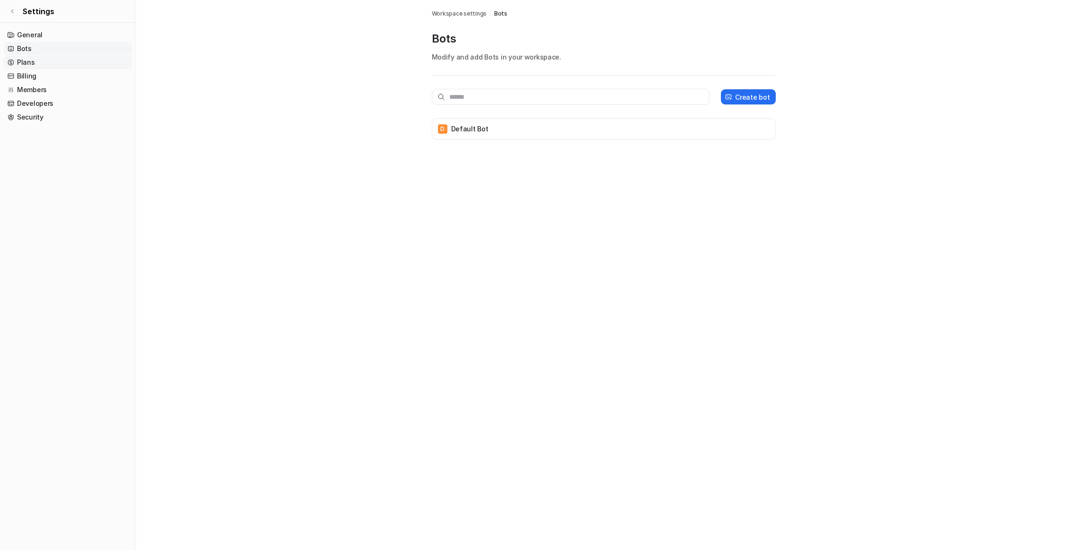
click at [35, 62] on link "Plans" at bounding box center [68, 62] width 128 height 13
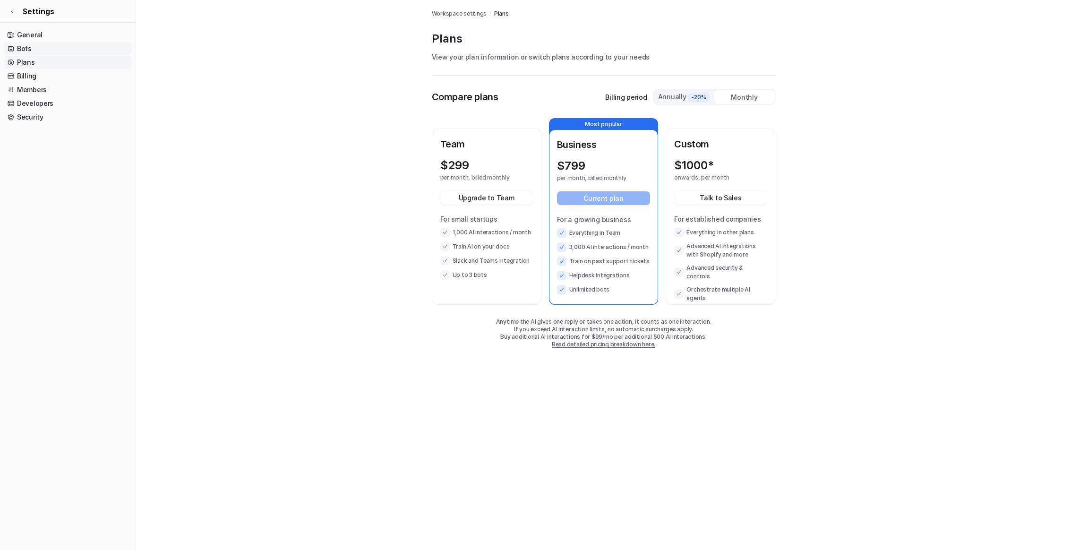
click at [30, 47] on link "Bots" at bounding box center [68, 48] width 128 height 13
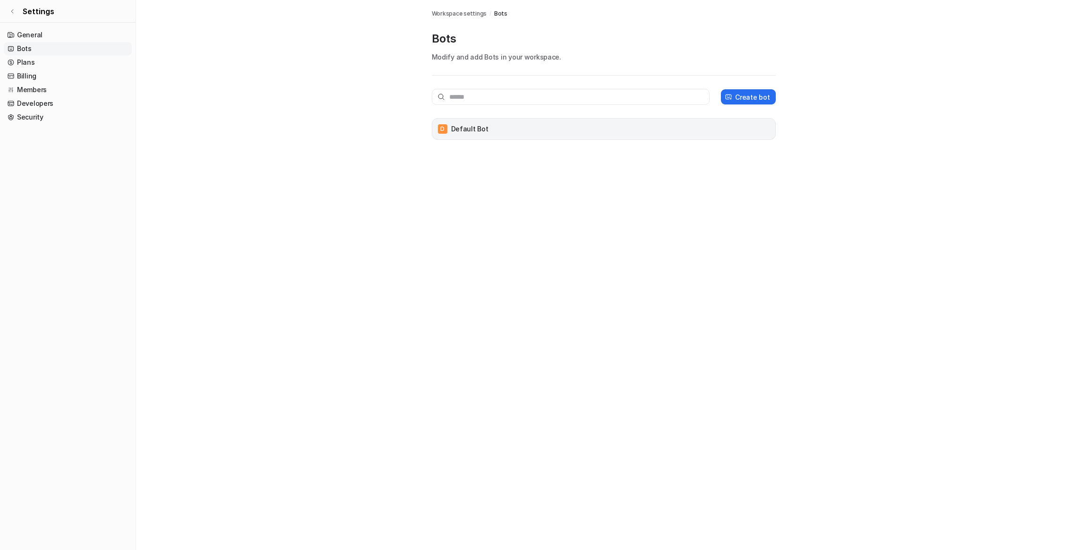
click at [470, 135] on div "D Default Bot" at bounding box center [603, 128] width 335 height 13
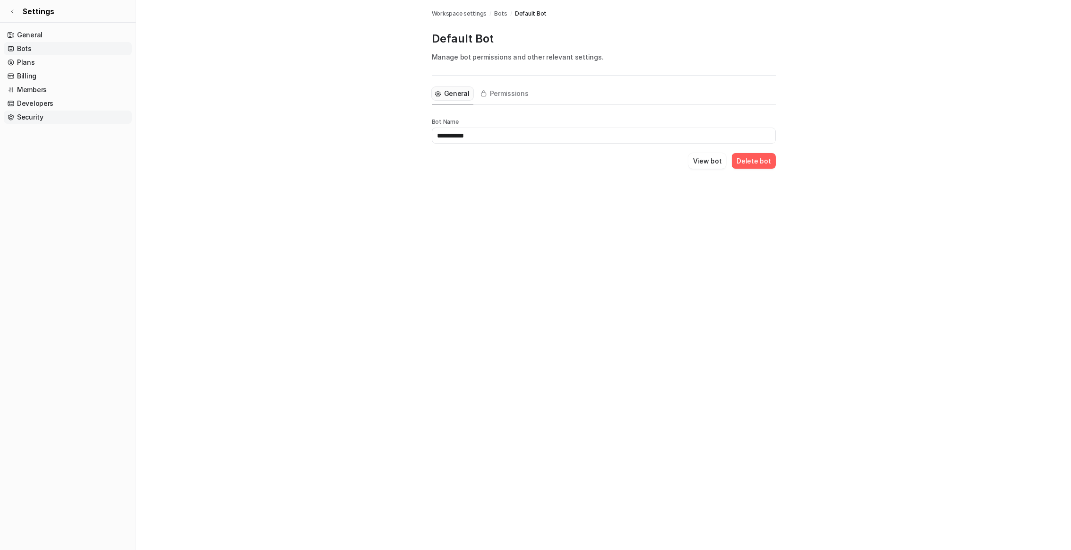
click at [33, 112] on link "Security" at bounding box center [68, 117] width 128 height 13
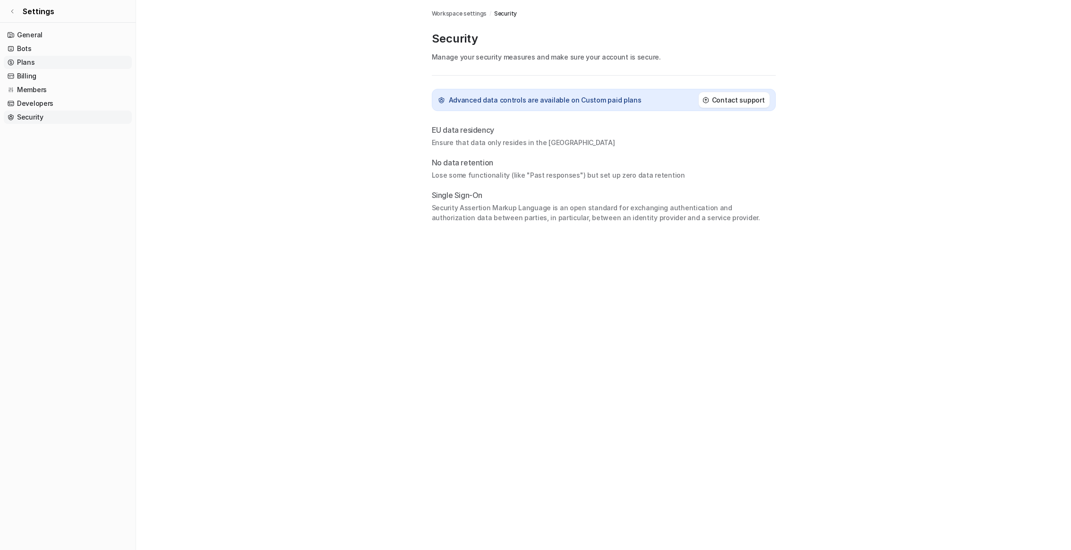
click at [40, 61] on link "Plans" at bounding box center [68, 62] width 128 height 13
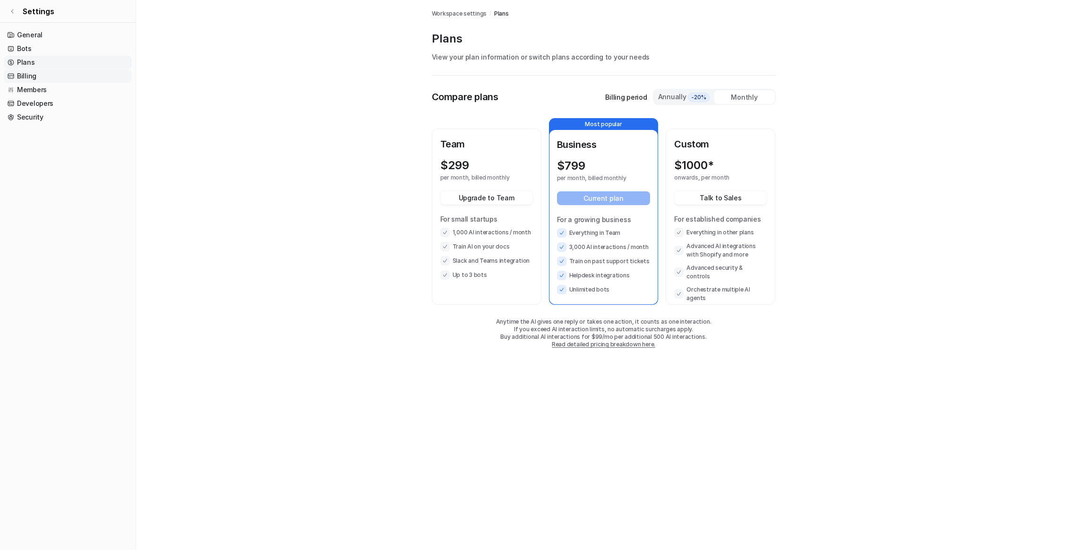
click at [38, 77] on link "Billing" at bounding box center [68, 75] width 128 height 13
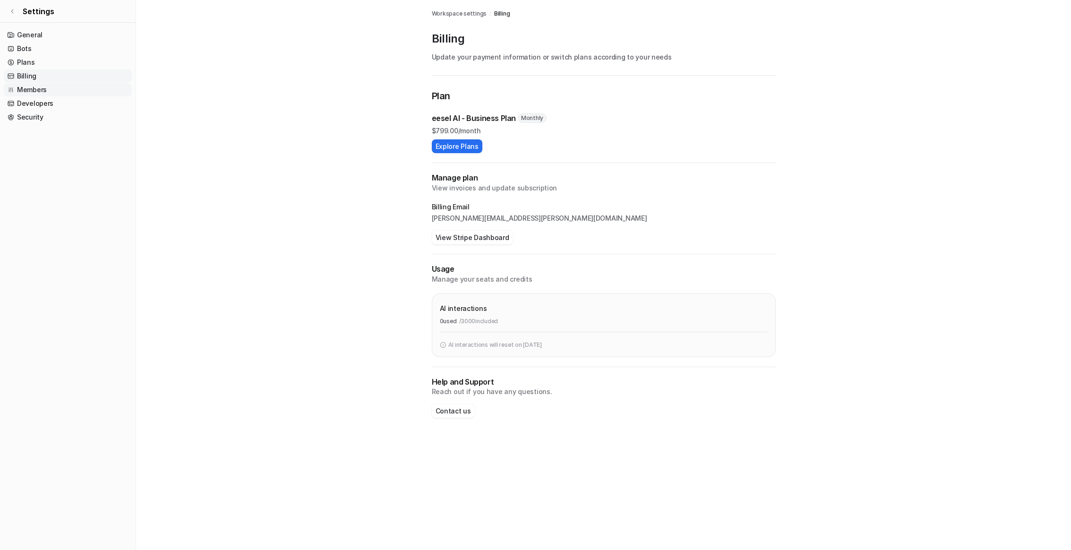
click at [46, 86] on link "Members" at bounding box center [68, 89] width 128 height 13
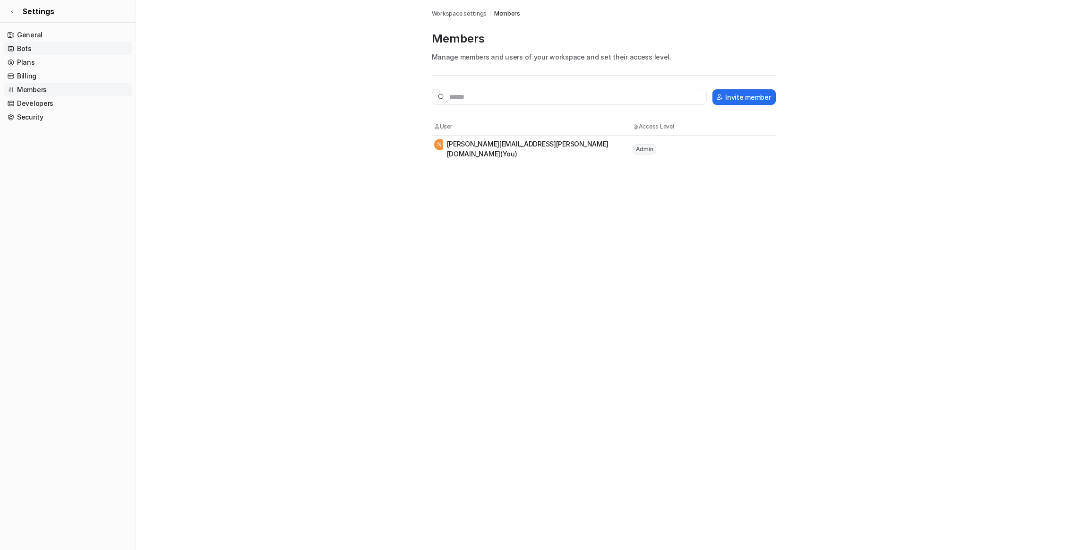
click at [46, 45] on link "Bots" at bounding box center [68, 48] width 128 height 13
click at [49, 34] on link "General" at bounding box center [68, 34] width 128 height 13
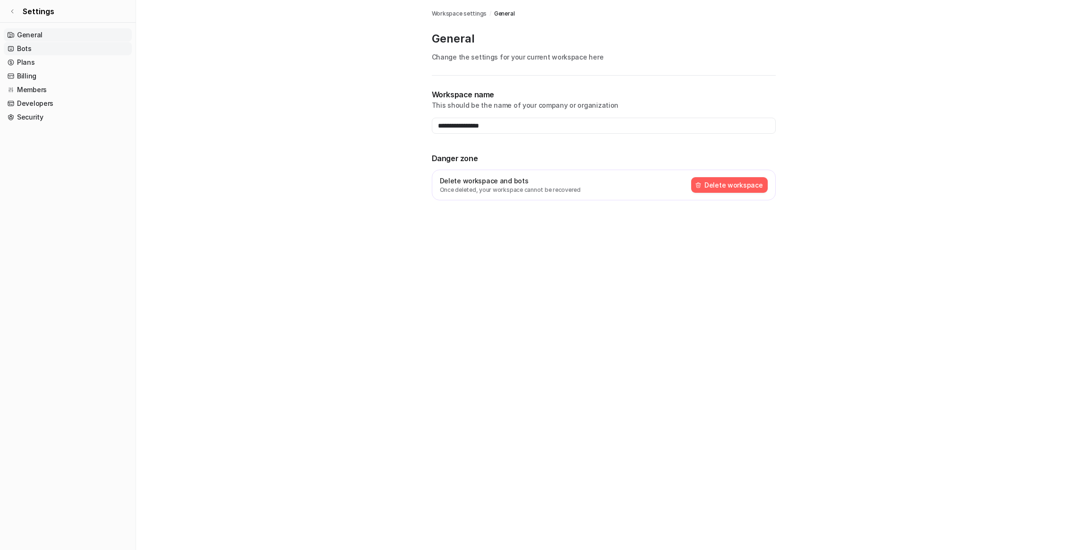
click at [42, 49] on link "Bots" at bounding box center [68, 48] width 128 height 13
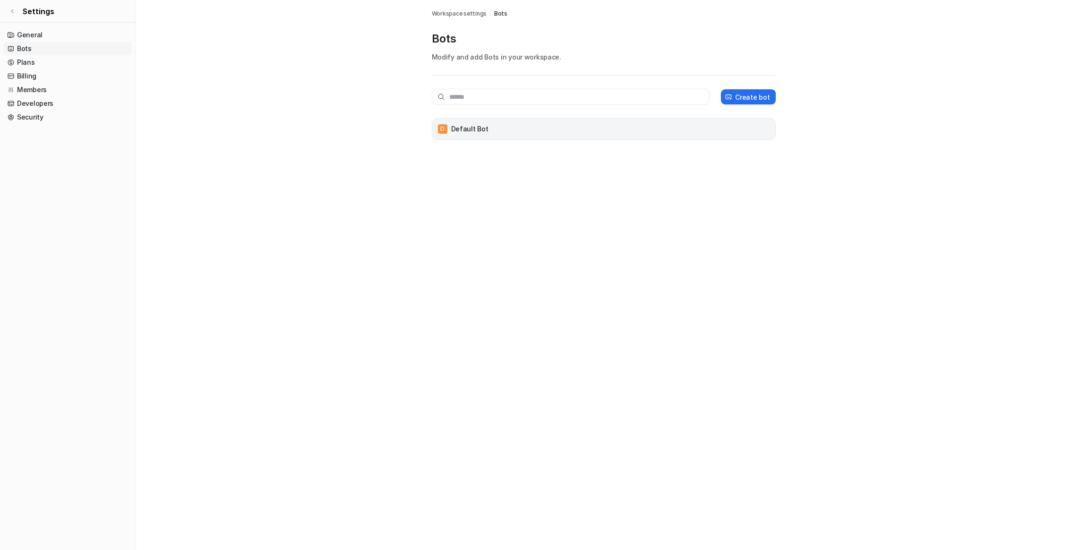
click at [463, 130] on p "Default Bot" at bounding box center [469, 128] width 37 height 9
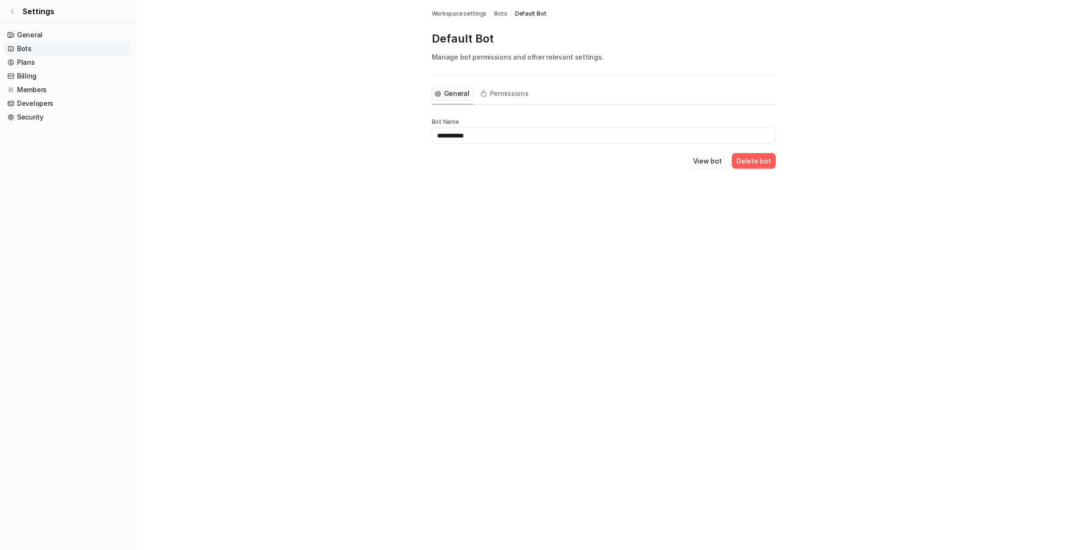
click at [720, 160] on button "View bot" at bounding box center [707, 161] width 38 height 16
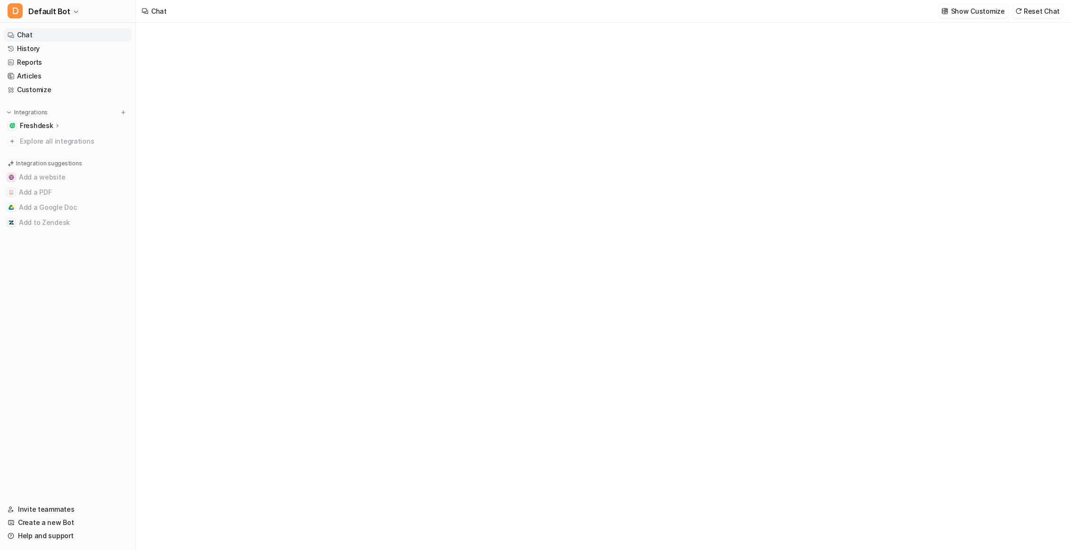
type textarea "**********"
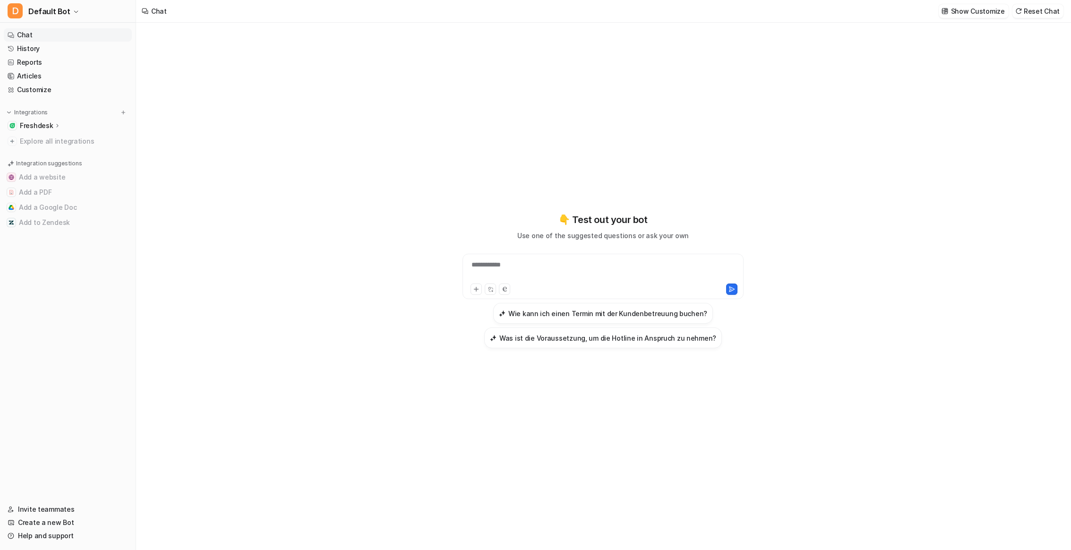
click at [47, 125] on p "Freshdesk" at bounding box center [36, 125] width 33 height 9
click at [41, 148] on p "Sources" at bounding box center [40, 152] width 26 height 9
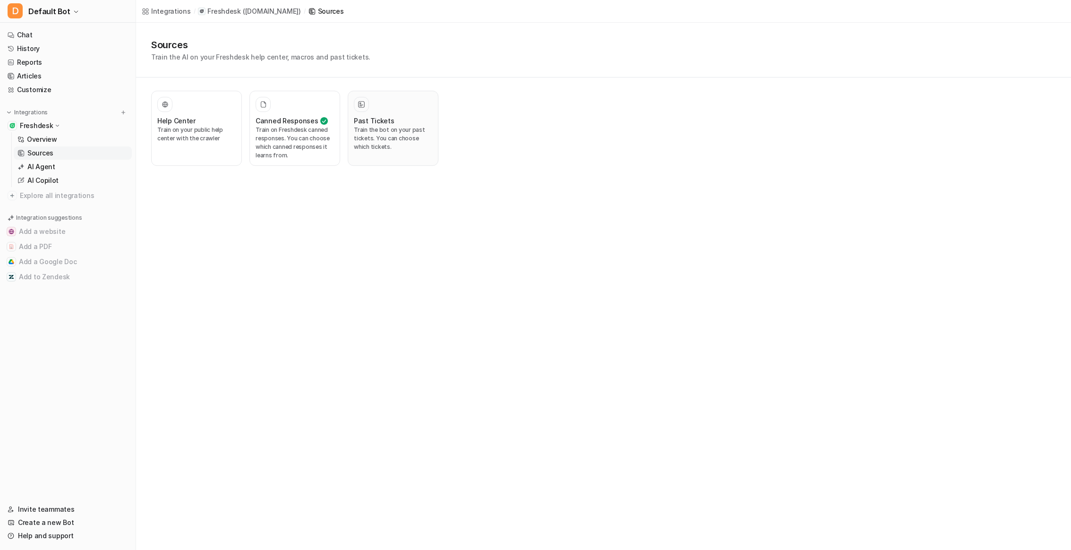
click at [358, 105] on div at bounding box center [361, 104] width 9 height 9
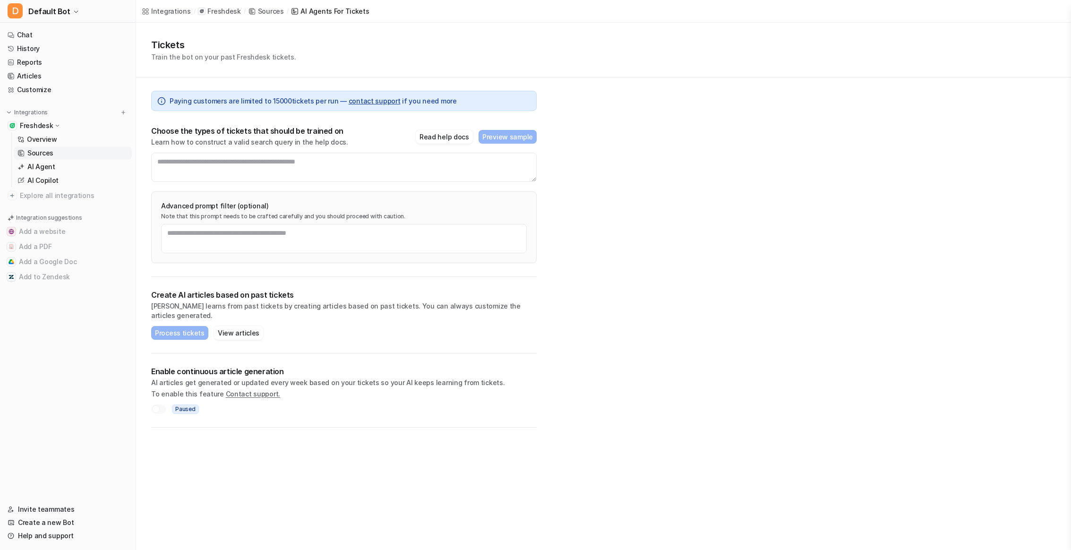
click at [234, 129] on p "Choose the types of tickets that should be trained on" at bounding box center [249, 130] width 197 height 9
click at [261, 163] on textarea at bounding box center [344, 167] width 386 height 29
click at [273, 145] on p "Learn how to construct a valid search query in the help docs." at bounding box center [249, 142] width 197 height 9
click at [438, 138] on button "Read help docs" at bounding box center [444, 137] width 57 height 14
click at [263, 164] on textarea at bounding box center [344, 167] width 386 height 29
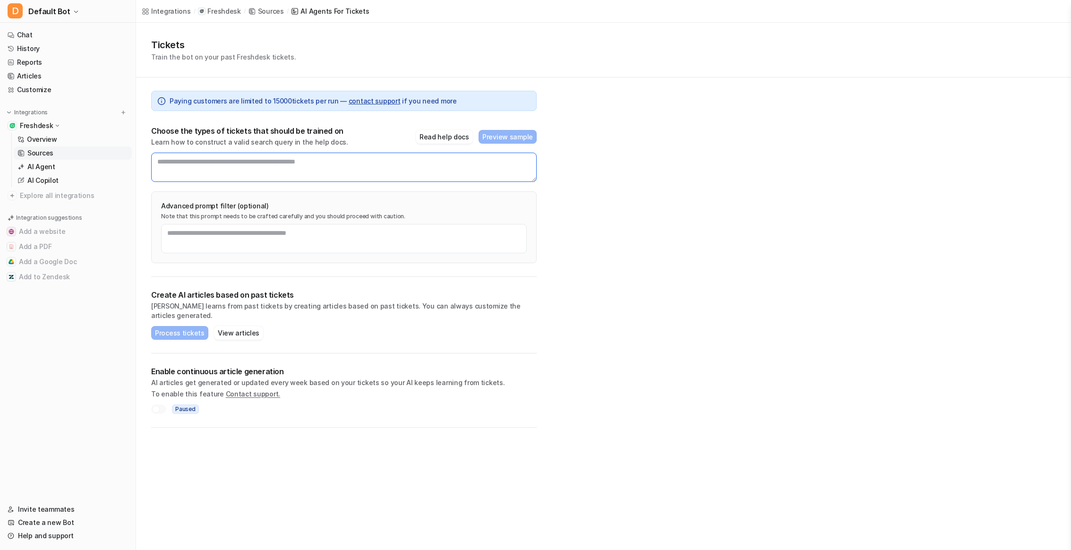
click at [283, 164] on textarea at bounding box center [344, 167] width 386 height 29
click at [267, 161] on textarea at bounding box center [344, 167] width 386 height 29
click at [293, 163] on textarea at bounding box center [344, 167] width 386 height 29
drag, startPoint x: 342, startPoint y: 163, endPoint x: 327, endPoint y: 162, distance: 15.2
click at [327, 162] on textarea at bounding box center [344, 167] width 386 height 29
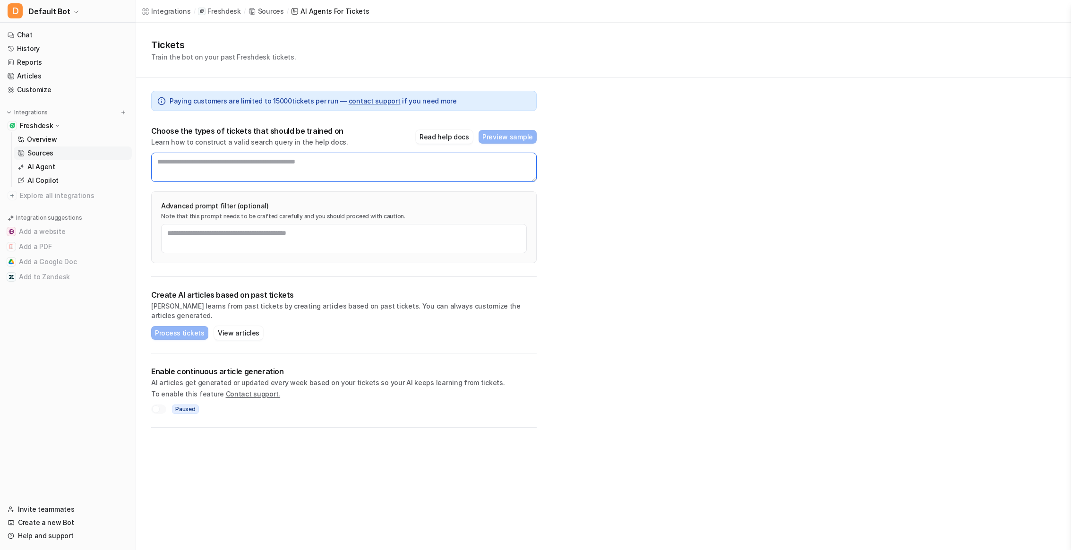
click at [318, 162] on textarea at bounding box center [344, 167] width 386 height 29
click at [268, 103] on span "Paying customers are limited to [PHONE_NUMBER] — contact support if you need mo…" at bounding box center [313, 101] width 287 height 10
click at [230, 170] on textarea at bounding box center [344, 167] width 386 height 29
type textarea "*"
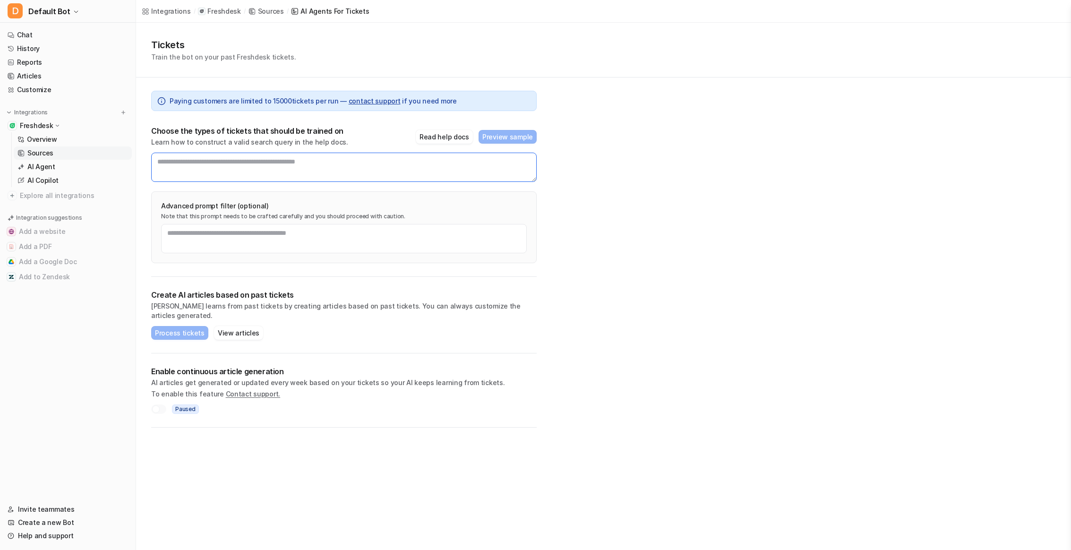
click at [229, 160] on textarea at bounding box center [344, 167] width 386 height 29
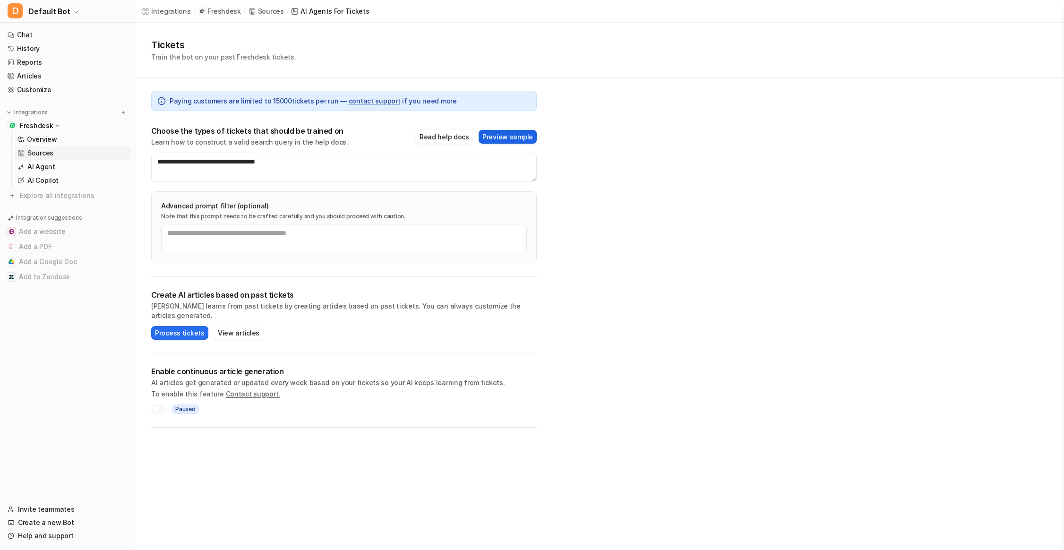
click at [522, 137] on button "Preview sample" at bounding box center [508, 137] width 58 height 14
drag, startPoint x: 178, startPoint y: 162, endPoint x: 213, endPoint y: 164, distance: 35.0
click at [213, 164] on textarea "**********" at bounding box center [344, 167] width 386 height 29
type textarea "**********"
click at [506, 141] on button "Preview sample" at bounding box center [508, 137] width 58 height 14
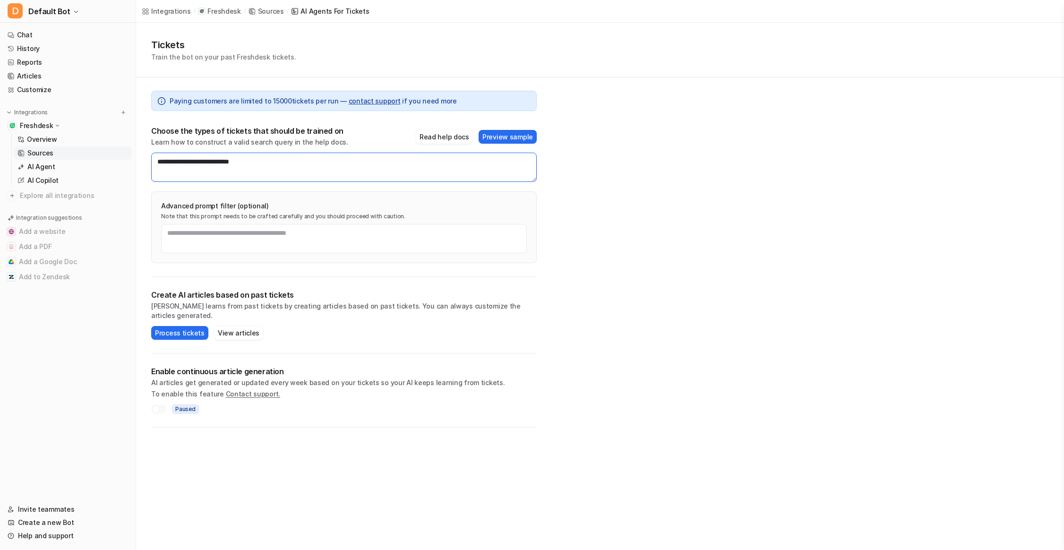
click at [213, 164] on textarea "**********" at bounding box center [344, 167] width 386 height 29
drag, startPoint x: 178, startPoint y: 165, endPoint x: 129, endPoint y: 164, distance: 48.2
click at [129, 164] on div "**********" at bounding box center [532, 275] width 1064 height 550
type textarea "**********"
click at [500, 138] on button "Preview sample" at bounding box center [508, 137] width 58 height 14
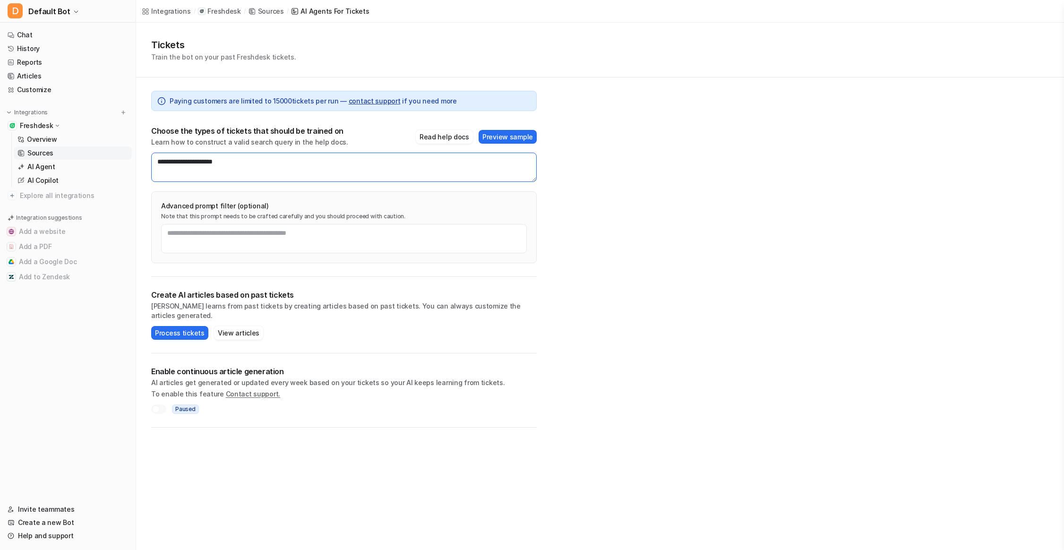
drag, startPoint x: 241, startPoint y: 164, endPoint x: 146, endPoint y: 161, distance: 95.5
click at [146, 161] on div "**********" at bounding box center [344, 252] width 416 height 350
click at [246, 163] on textarea "**********" at bounding box center [344, 167] width 386 height 29
click at [193, 161] on textarea "**********" at bounding box center [344, 167] width 386 height 29
type textarea "**********"
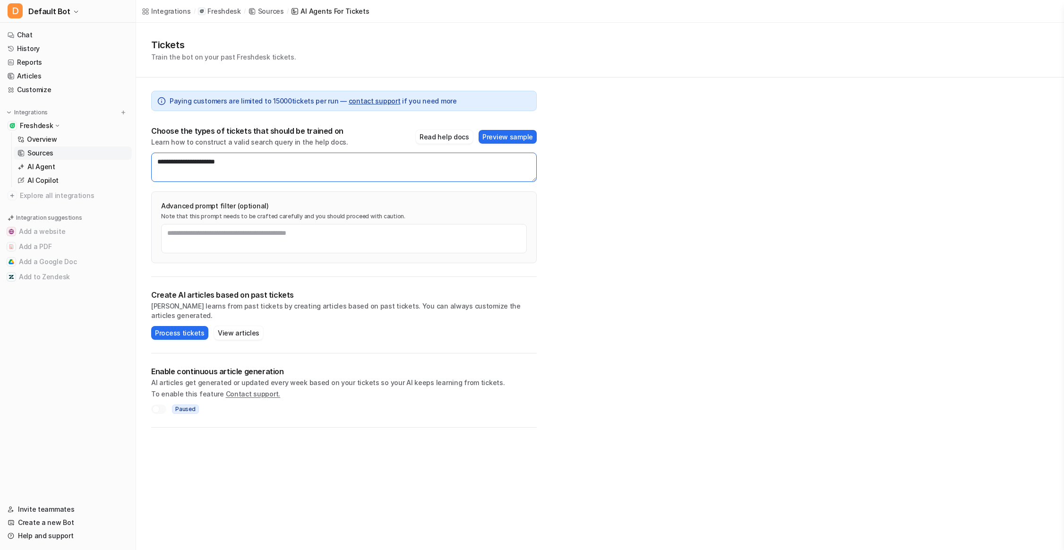
click at [194, 164] on textarea "**********" at bounding box center [344, 167] width 386 height 29
drag, startPoint x: 243, startPoint y: 164, endPoint x: 153, endPoint y: 158, distance: 90.0
click at [153, 158] on textarea "**********" at bounding box center [344, 167] width 386 height 29
paste textarea
click at [192, 162] on textarea "**********" at bounding box center [344, 167] width 386 height 29
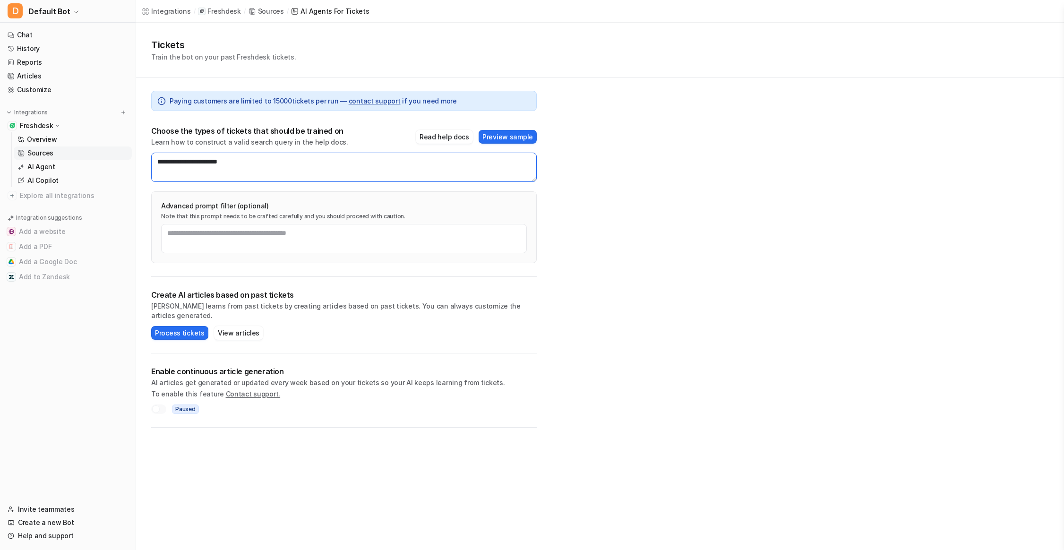
type textarea "**********"
